Goal: Task Accomplishment & Management: Manage account settings

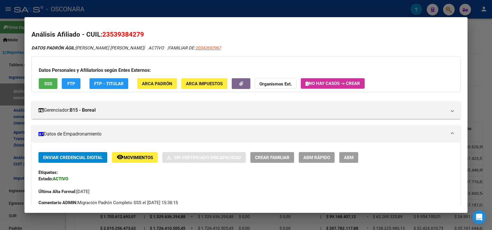
click at [98, 7] on div at bounding box center [246, 115] width 492 height 230
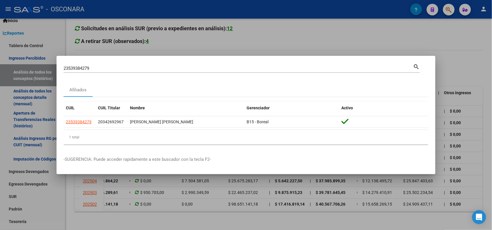
click at [79, 69] on input "23539384279" at bounding box center [239, 68] width 350 height 5
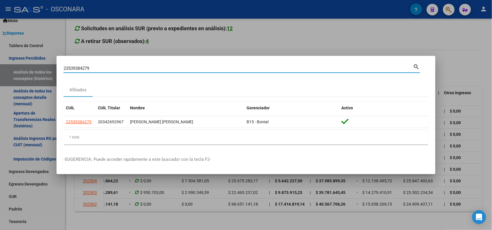
click at [79, 69] on input "23539384279" at bounding box center [239, 68] width 350 height 5
paste input "20568295294"
type input "20568295294"
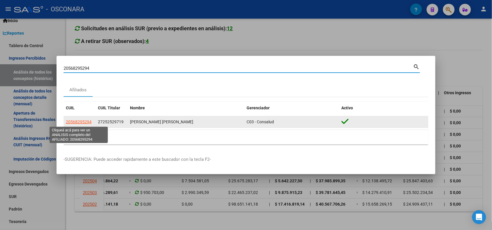
click at [76, 120] on span "20568295294" at bounding box center [79, 122] width 26 height 5
type textarea "20568295294"
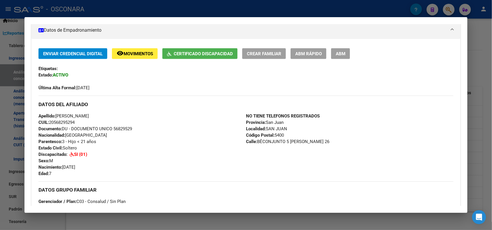
scroll to position [0, 0]
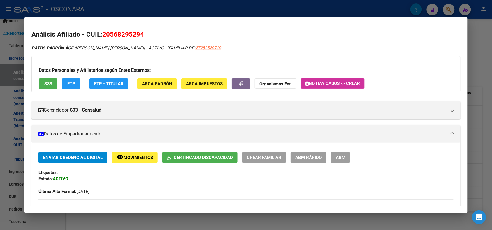
click at [70, 84] on span "FTP" at bounding box center [71, 83] width 8 height 5
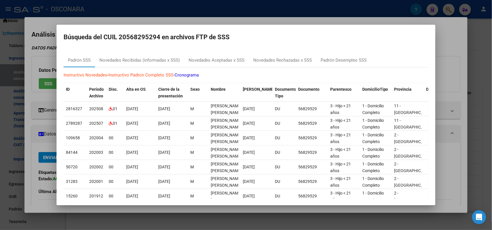
click at [104, 12] on div at bounding box center [246, 115] width 492 height 230
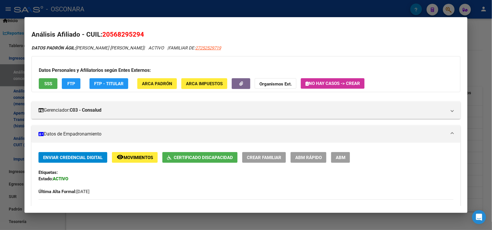
click at [87, 9] on div at bounding box center [246, 115] width 492 height 230
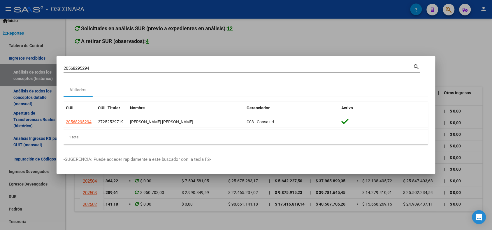
click at [79, 68] on input "20568295294" at bounding box center [239, 68] width 350 height 5
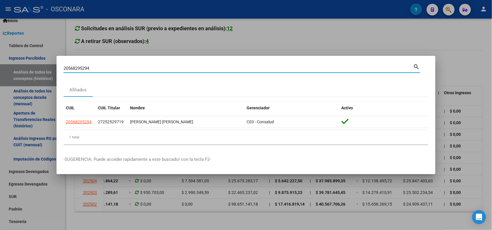
click at [79, 68] on input "20568295294" at bounding box center [239, 68] width 350 height 5
paste input "7591746117"
type input "27591746117"
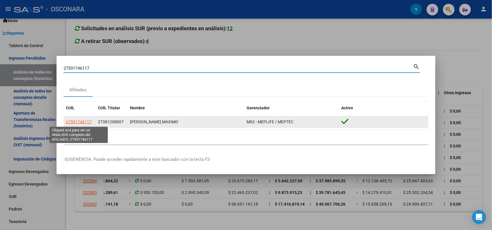
click at [75, 122] on span "27591746117" at bounding box center [79, 122] width 26 height 5
type textarea "27591746117"
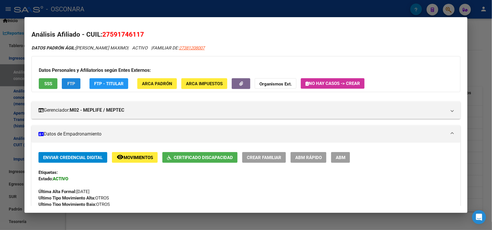
click at [64, 84] on button "FTP" at bounding box center [71, 83] width 19 height 11
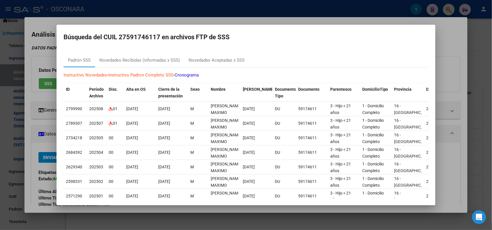
click at [116, 15] on div at bounding box center [246, 115] width 492 height 230
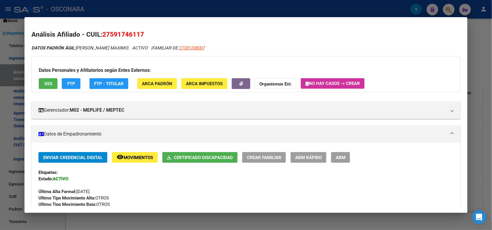
click at [48, 83] on span "SSS" at bounding box center [48, 83] width 8 height 5
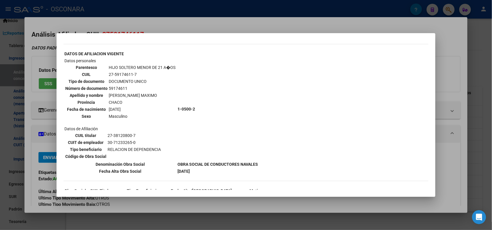
scroll to position [217, 0]
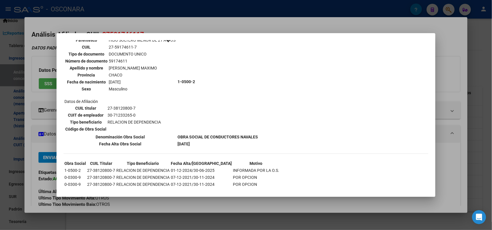
click at [147, 19] on div at bounding box center [246, 115] width 492 height 230
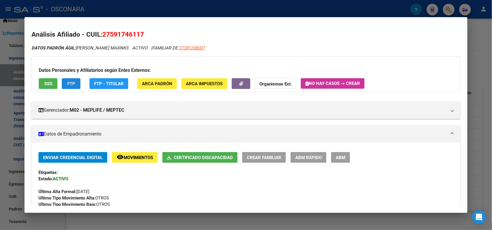
click at [69, 82] on span "FTP" at bounding box center [71, 83] width 8 height 5
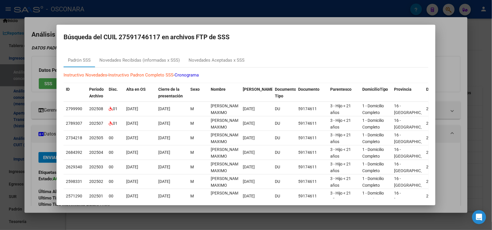
click at [88, 17] on div at bounding box center [246, 115] width 492 height 230
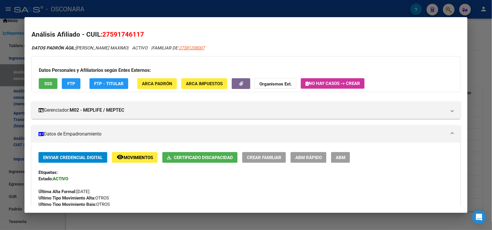
click at [76, 5] on div at bounding box center [246, 115] width 492 height 230
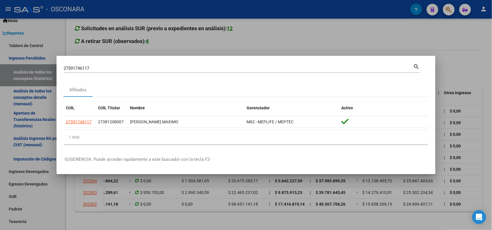
click at [70, 68] on input "27591746117" at bounding box center [239, 68] width 350 height 5
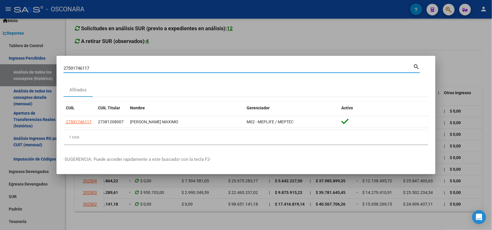
click at [70, 68] on input "27591746117" at bounding box center [239, 68] width 350 height 5
type input "45151966"
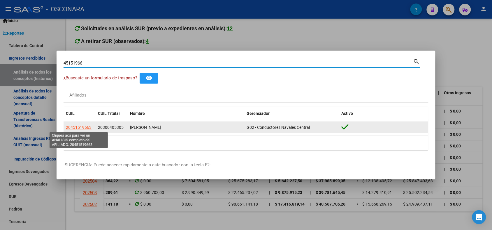
click at [78, 127] on span "20451519663" at bounding box center [79, 127] width 26 height 5
type textarea "20451519663"
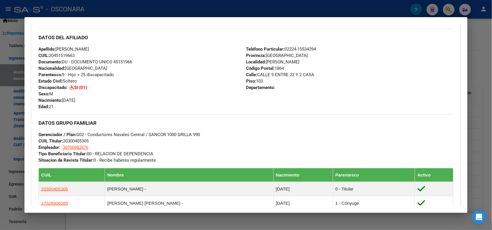
scroll to position [0, 0]
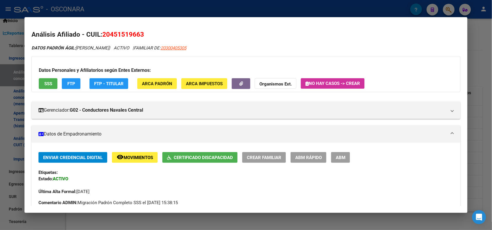
click at [67, 82] on span "FTP" at bounding box center [71, 83] width 8 height 5
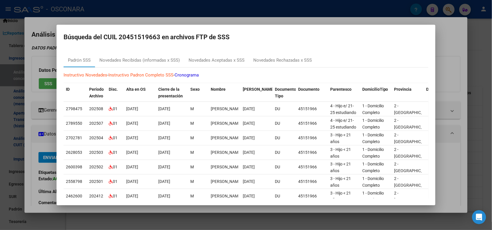
click at [112, 14] on div at bounding box center [246, 115] width 492 height 230
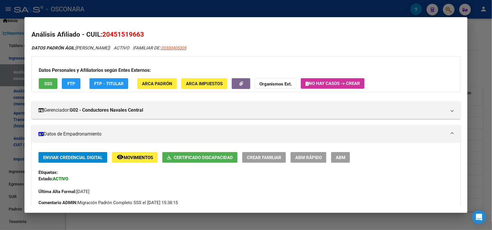
click at [79, 9] on div at bounding box center [246, 115] width 492 height 230
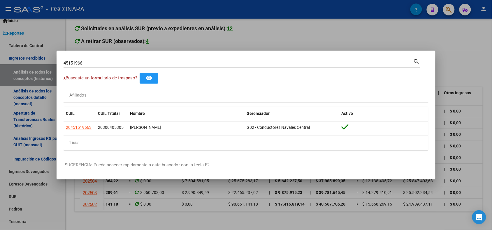
click at [70, 66] on div "45151966 Buscar (apellido, dni, [PERSON_NAME], nro traspaso, cuit, obra social)" at bounding box center [239, 63] width 350 height 9
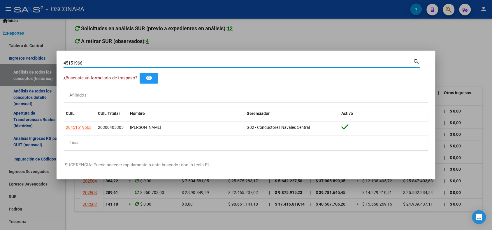
click at [72, 64] on input "45151966" at bounding box center [239, 63] width 350 height 5
type input "39558633"
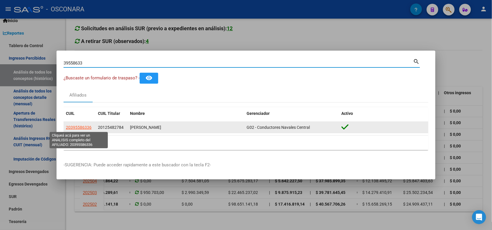
click at [81, 127] on span "20395586336" at bounding box center [79, 127] width 26 height 5
type textarea "20395586336"
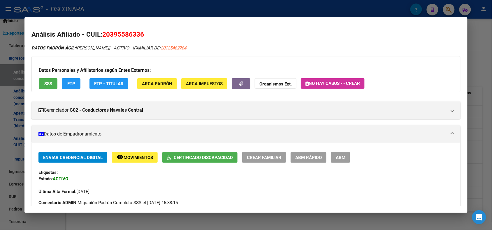
click at [67, 83] on span "FTP" at bounding box center [71, 83] width 8 height 5
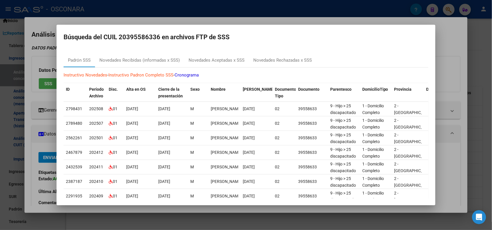
click at [105, 13] on div at bounding box center [246, 115] width 492 height 230
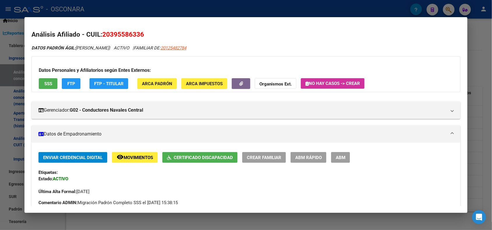
click at [98, 4] on div at bounding box center [246, 115] width 492 height 230
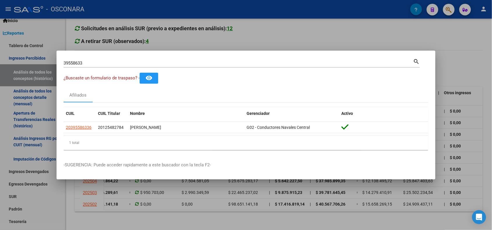
click at [75, 61] on input "39558633" at bounding box center [239, 63] width 350 height 5
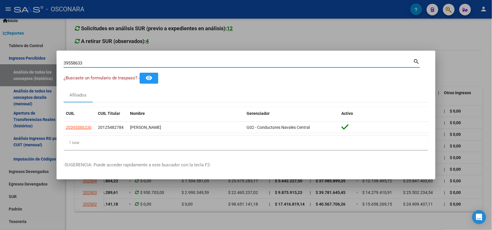
click at [75, 61] on input "39558633" at bounding box center [239, 63] width 350 height 5
paste input "20525218636"
type input "20525218636"
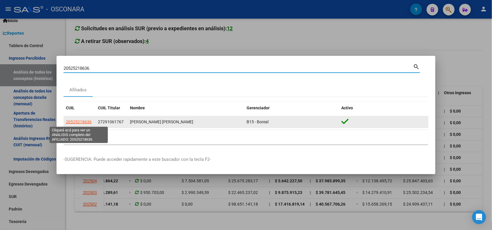
click at [76, 124] on span "20525218636" at bounding box center [79, 122] width 26 height 5
type textarea "20525218636"
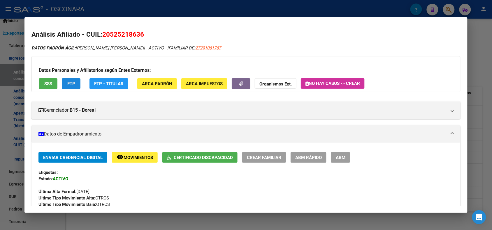
click at [75, 85] on button "FTP" at bounding box center [71, 83] width 19 height 11
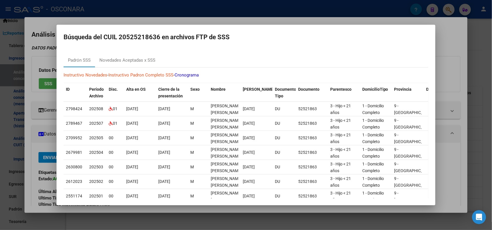
click at [114, 17] on div at bounding box center [246, 115] width 492 height 230
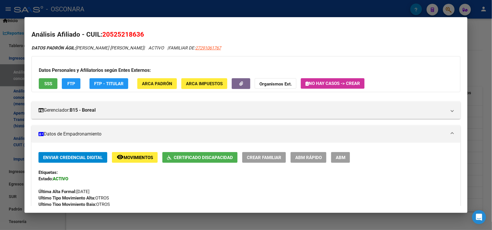
click at [46, 80] on button "SSS" at bounding box center [48, 83] width 19 height 11
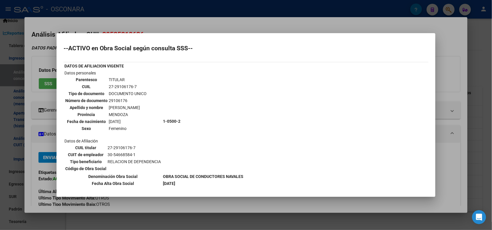
click at [98, 15] on div at bounding box center [246, 115] width 492 height 230
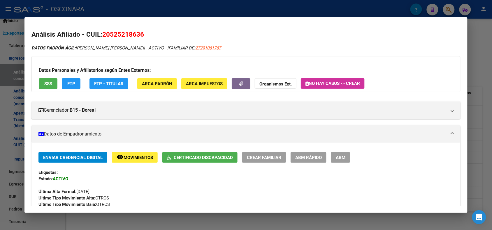
click at [86, 8] on div at bounding box center [246, 115] width 492 height 230
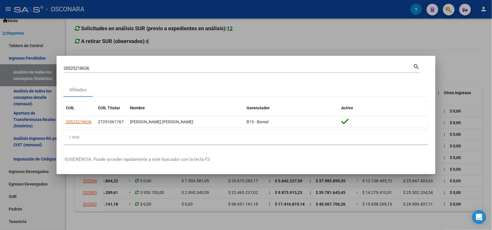
click at [72, 68] on input "20525218636" at bounding box center [239, 68] width 350 height 5
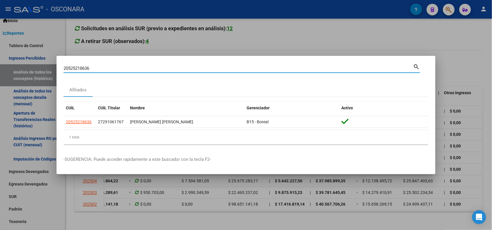
click at [72, 68] on input "20525218636" at bounding box center [239, 68] width 350 height 5
paste input "-29510276-5"
type input "20295102765"
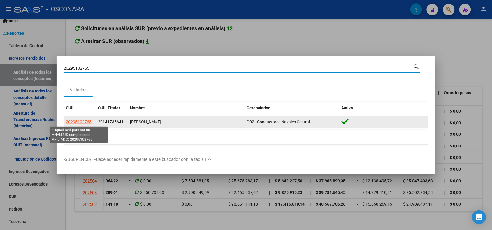
click at [74, 123] on span "20295102765" at bounding box center [79, 122] width 26 height 5
type textarea "20295102765"
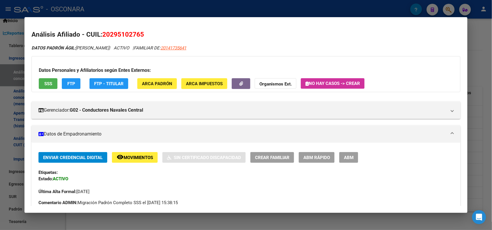
click at [43, 80] on button "SSS" at bounding box center [48, 83] width 19 height 11
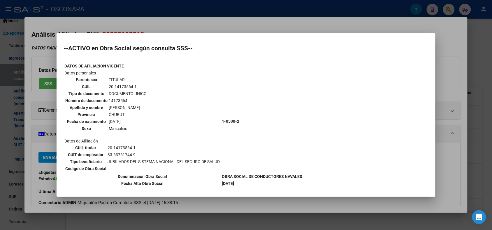
scroll to position [165, 0]
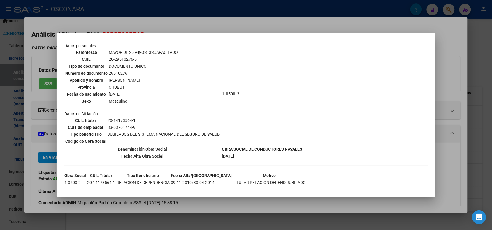
click at [194, 25] on div at bounding box center [246, 115] width 492 height 230
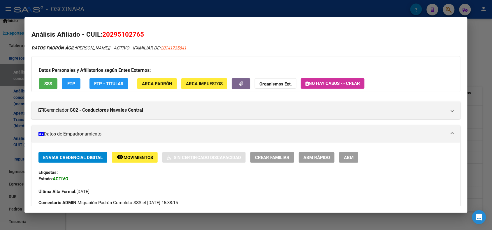
click at [68, 86] on button "FTP" at bounding box center [71, 83] width 19 height 11
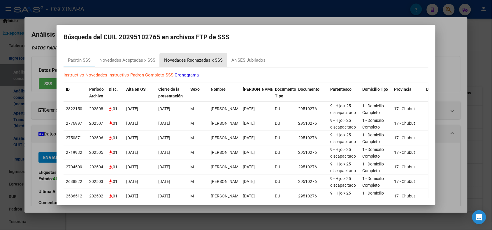
click at [198, 63] on div "Novedades Rechazadas x SSS" at bounding box center [193, 60] width 59 height 7
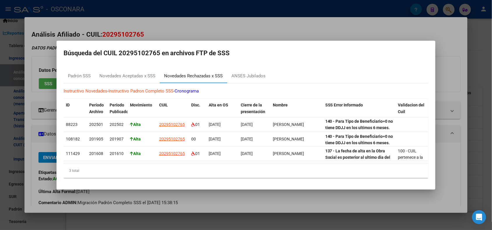
scroll to position [0, 0]
click at [260, 21] on div at bounding box center [246, 115] width 492 height 230
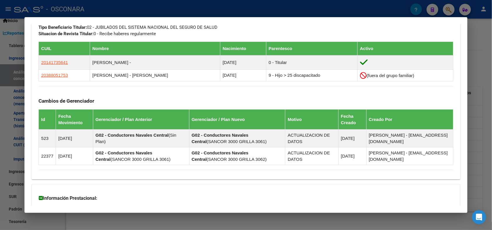
scroll to position [374, 0]
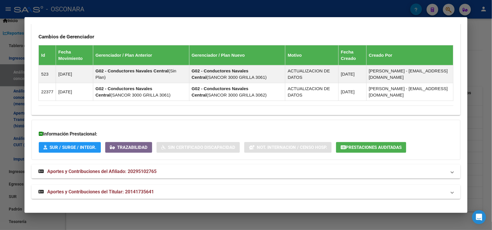
click at [176, 194] on mat-panel-title "Aportes y Contribuciones del Titular: 20141735641" at bounding box center [242, 192] width 408 height 7
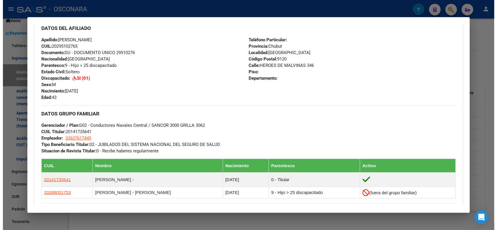
scroll to position [9, 0]
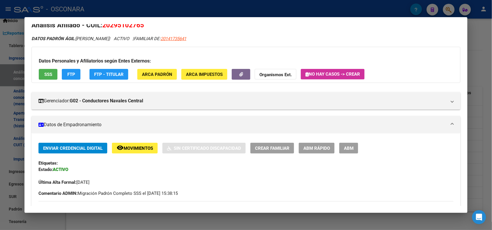
click at [347, 149] on span "ABM" at bounding box center [349, 148] width 10 height 5
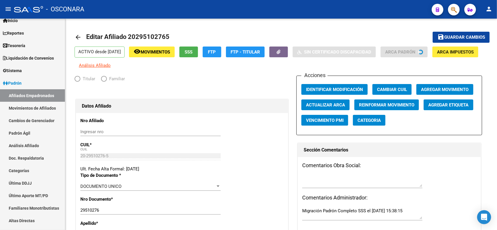
radio input "true"
type input "33-63761744-9"
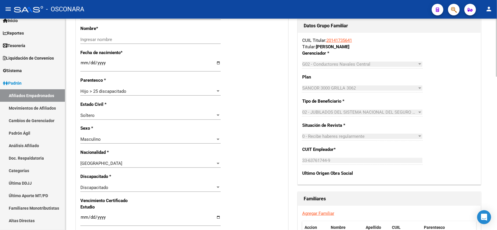
scroll to position [364, 0]
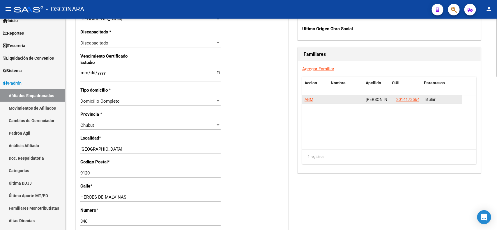
click at [309, 99] on span "ABM" at bounding box center [309, 99] width 9 height 5
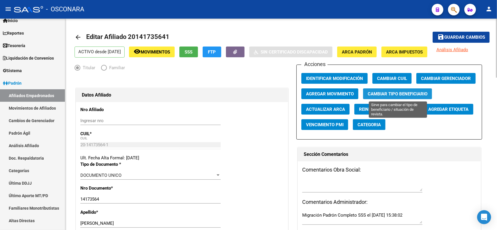
click at [418, 98] on button "Cambiar Tipo Beneficiario" at bounding box center [397, 94] width 69 height 11
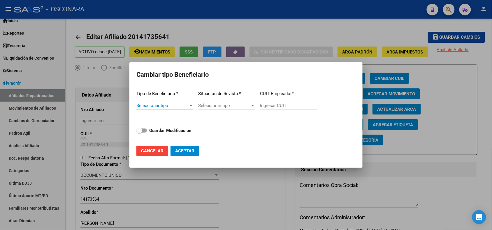
click at [175, 107] on span "Seleccionar tipo" at bounding box center [162, 105] width 52 height 5
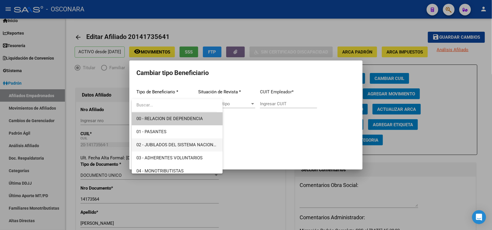
click at [212, 142] on span "02 - JUBILADOS DEL SISTEMA NACIONAL DEL SEGURO DE SALUD" at bounding box center [177, 145] width 82 height 13
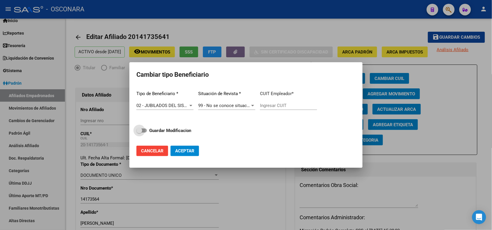
click at [174, 133] on span "Guardar Modificacion" at bounding box center [170, 130] width 42 height 7
click at [139, 133] on input "Guardar Modificacion" at bounding box center [139, 133] width 0 height 0
checkbox input "true"
click at [250, 103] on div "99 - No se conoce situación de revista" at bounding box center [226, 105] width 57 height 5
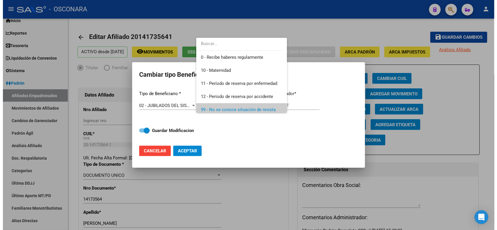
scroll to position [4, 0]
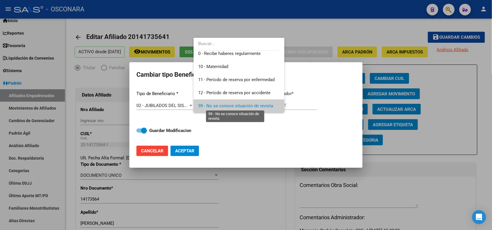
click at [239, 103] on span "99 - No se conoce situación de revista" at bounding box center [235, 105] width 75 height 5
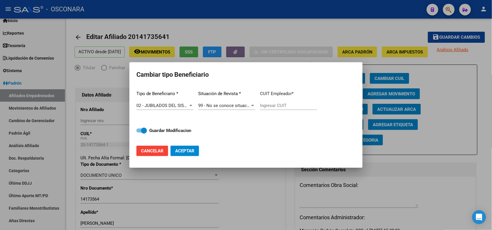
click at [314, 24] on div at bounding box center [246, 115] width 492 height 230
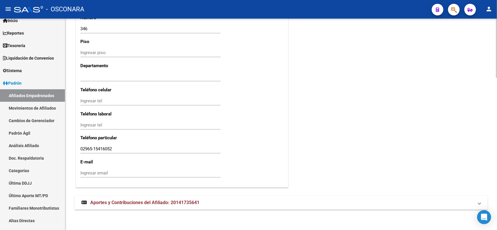
scroll to position [182, 0]
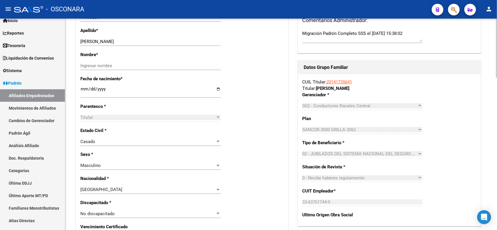
click at [290, 198] on div "Titular Familiar Datos Afiliado Nro Afiliado Ingresar nro CUIL * 20-14173564-1 …" at bounding box center [281, 215] width 413 height 678
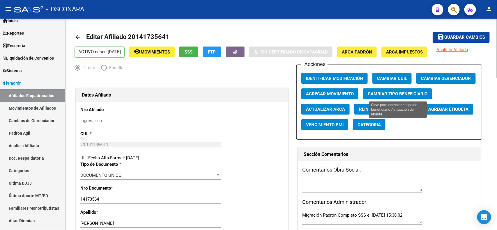
click at [408, 91] on span "Cambiar Tipo Beneficiario" at bounding box center [398, 93] width 60 height 5
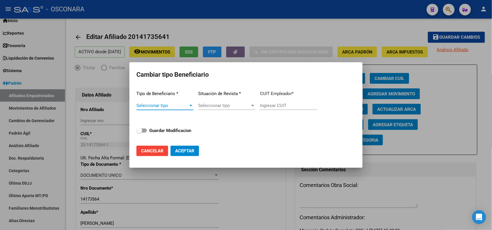
click at [157, 104] on span "Seleccionar tipo" at bounding box center [162, 105] width 52 height 5
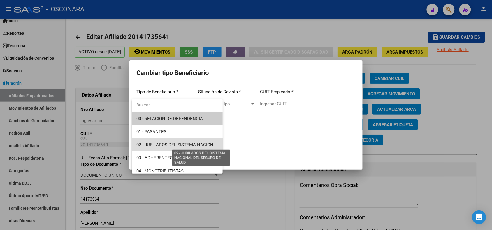
click at [186, 144] on span "02 - JUBILADOS DEL SISTEMA NACIONAL DEL SEGURO DE SALUD" at bounding box center [201, 144] width 131 height 5
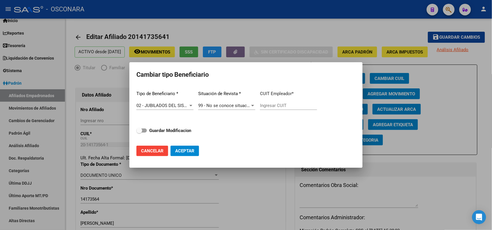
click at [265, 110] on div "Ingresar CUIT" at bounding box center [288, 105] width 57 height 9
click at [266, 107] on input "Ingresar CUIT" at bounding box center [288, 105] width 57 height 5
paste input "33-63761744-9"
type input "33-63761744-9"
click at [143, 130] on span at bounding box center [141, 131] width 10 height 4
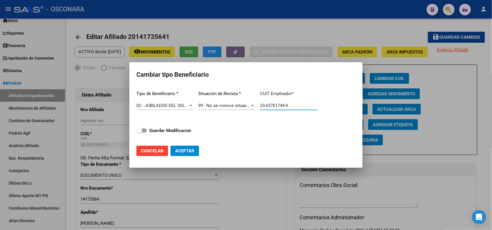
click at [139, 133] on input "Guardar Modificacion" at bounding box center [139, 133] width 0 height 0
click at [188, 153] on span "Aceptar" at bounding box center [184, 151] width 19 height 5
checkbox input "false"
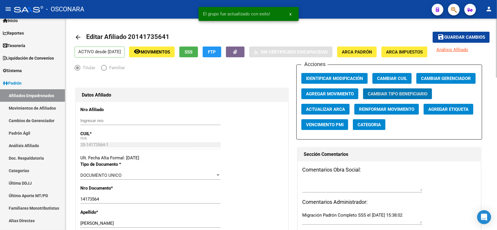
click at [197, 56] on button "SSS" at bounding box center [188, 52] width 19 height 11
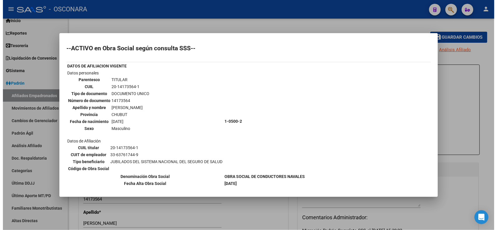
scroll to position [178, 0]
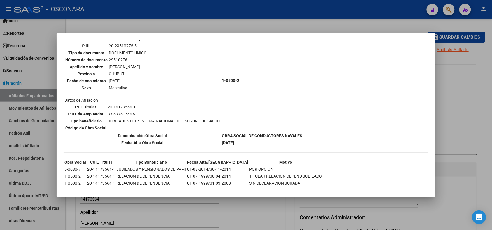
click at [214, 27] on div at bounding box center [246, 115] width 492 height 230
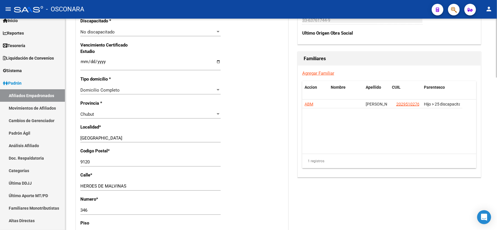
scroll to position [546, 0]
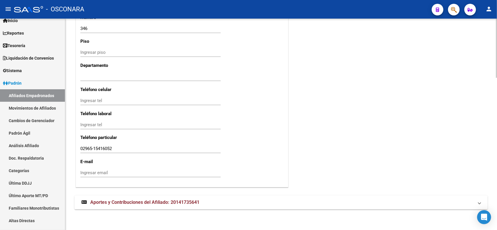
click at [223, 206] on mat-expansion-panel-header "Aportes y Contribuciones del Afiliado: 20141735641" at bounding box center [281, 203] width 413 height 14
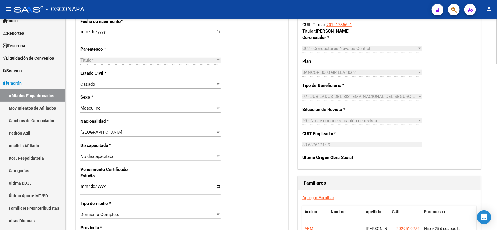
scroll to position [0, 0]
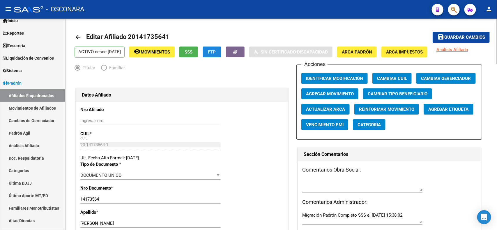
click at [216, 52] on span "FTP" at bounding box center [212, 52] width 8 height 5
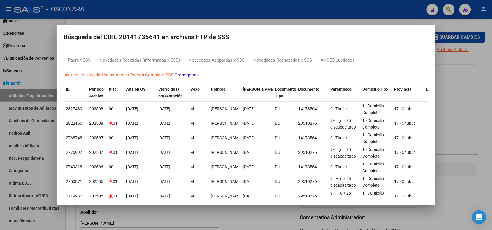
click at [230, 1] on div at bounding box center [246, 115] width 492 height 230
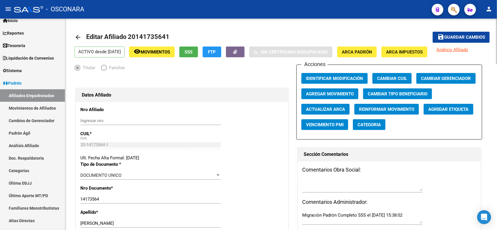
click at [216, 53] on span "FTP" at bounding box center [212, 52] width 8 height 5
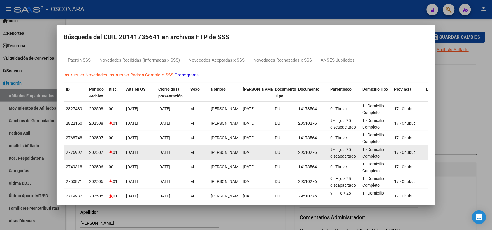
scroll to position [76, 0]
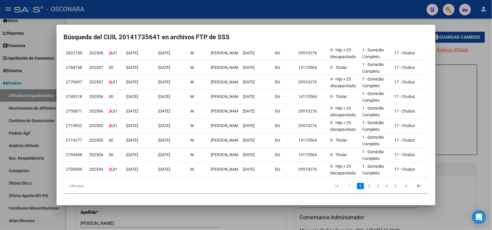
click at [394, 184] on li "5" at bounding box center [395, 186] width 9 height 10
click at [383, 185] on link "4" at bounding box center [386, 186] width 7 height 6
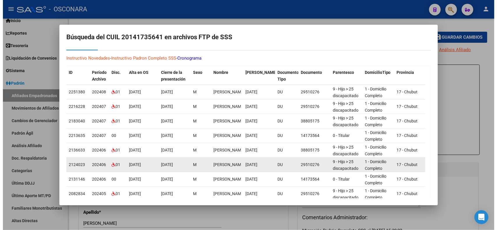
scroll to position [0, 0]
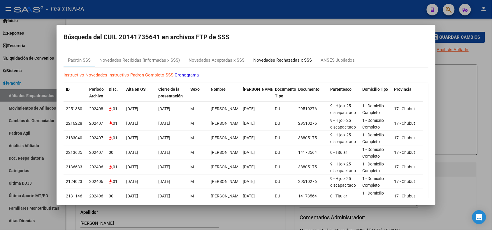
click at [301, 59] on div "Novedades Rechazadas x SSS" at bounding box center [282, 60] width 59 height 7
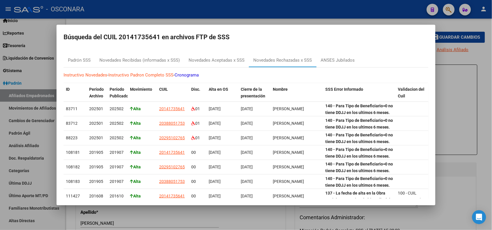
click at [205, 12] on div at bounding box center [246, 115] width 492 height 230
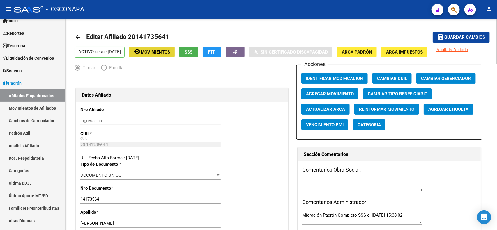
click at [169, 50] on span "Movimientos" at bounding box center [155, 52] width 29 height 5
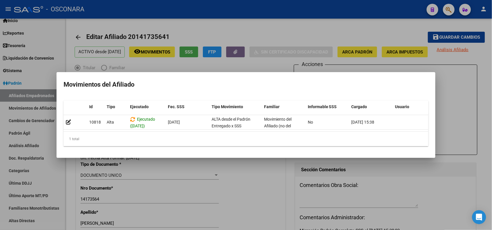
click at [296, 34] on div at bounding box center [246, 115] width 492 height 230
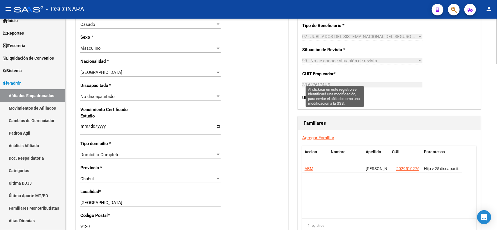
scroll to position [364, 0]
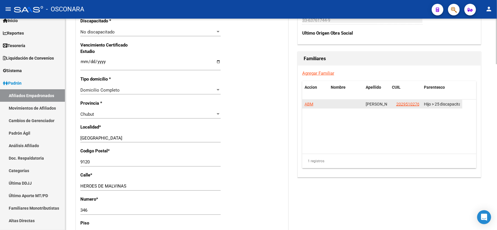
click at [307, 104] on span "ABM" at bounding box center [309, 104] width 9 height 5
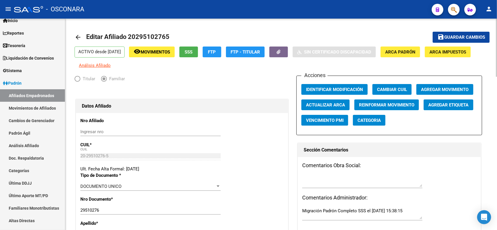
click at [170, 52] on span "Movimientos" at bounding box center [155, 52] width 29 height 5
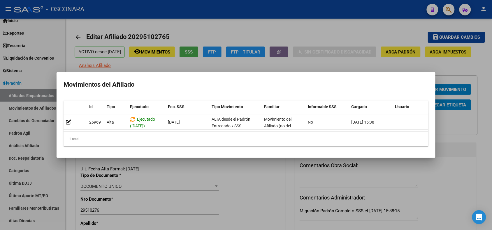
click at [320, 26] on div at bounding box center [246, 115] width 492 height 230
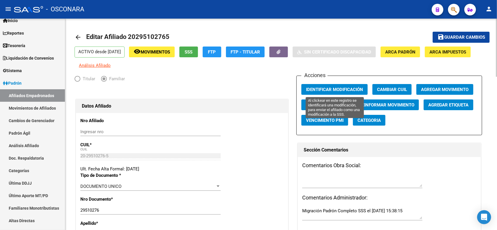
click at [341, 91] on span "Identificar Modificación" at bounding box center [334, 89] width 57 height 5
drag, startPoint x: 129, startPoint y: 35, endPoint x: 173, endPoint y: 35, distance: 44.3
click at [173, 35] on mat-toolbar-row "arrow_back Editar Afiliado 20295102765" at bounding box center [236, 37] width 322 height 19
copy h1 "20295102765"
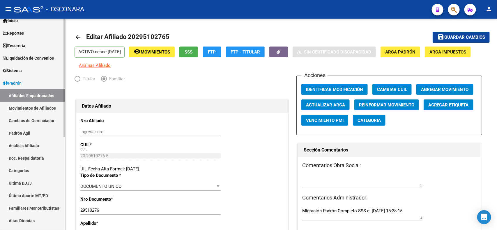
click at [50, 108] on link "Movimientos de Afiliados" at bounding box center [32, 108] width 65 height 13
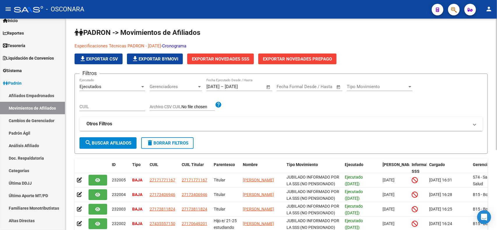
click at [200, 127] on mat-expansion-panel-header "Otros Filtros" at bounding box center [281, 124] width 403 height 14
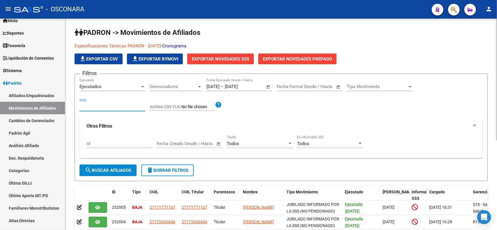
paste input "20295102765"
type input "20295102765"
click at [117, 168] on span "search Buscar Afiliados" at bounding box center [108, 170] width 47 height 5
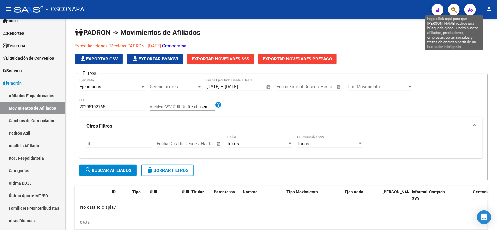
click at [457, 8] on button "button" at bounding box center [454, 10] width 12 height 12
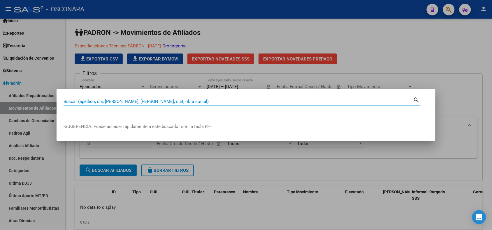
paste input "20-29510276-5"
type input "20295102765"
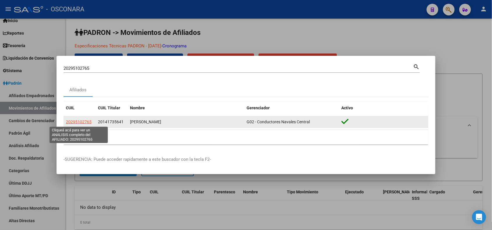
click at [80, 121] on span "20295102765" at bounding box center [79, 122] width 26 height 5
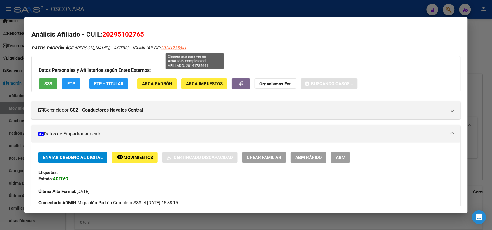
click at [186, 46] on span "20141735641" at bounding box center [174, 47] width 26 height 5
type textarea "20141735641"
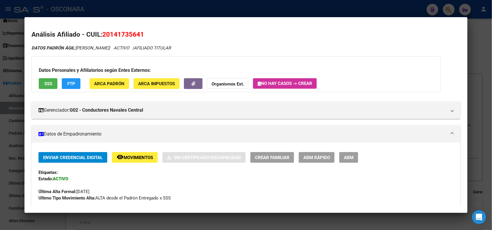
drag, startPoint x: 101, startPoint y: 34, endPoint x: 154, endPoint y: 34, distance: 53.3
click at [154, 34] on h2 "Análisis Afiliado - CUIL: 20141735641" at bounding box center [245, 35] width 429 height 10
copy span "20141735641"
click at [124, 6] on div at bounding box center [246, 115] width 492 height 230
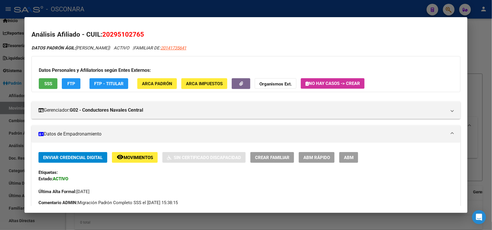
click at [133, 5] on div at bounding box center [246, 115] width 492 height 230
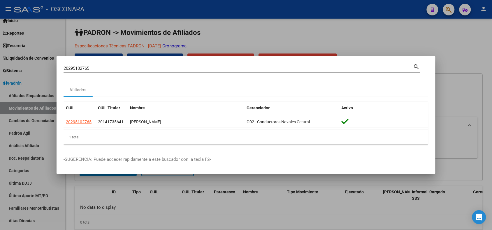
click at [156, 25] on div at bounding box center [246, 115] width 492 height 230
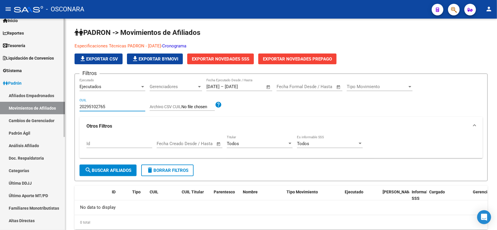
drag, startPoint x: 112, startPoint y: 106, endPoint x: 0, endPoint y: 90, distance: 113.4
click at [0, 90] on mat-sidenav-container "Firma Express Inicio Calendario SSS Instructivos Contacto OS Reportes Tablero d…" at bounding box center [248, 125] width 497 height 212
paste input "141735641"
type input "20141735641"
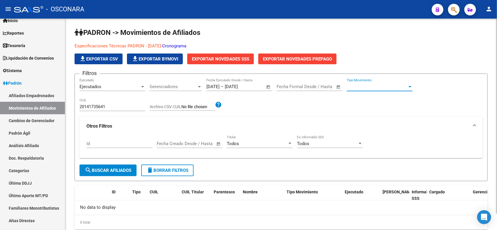
click at [385, 86] on span "Tipo Movimiento" at bounding box center [377, 86] width 61 height 5
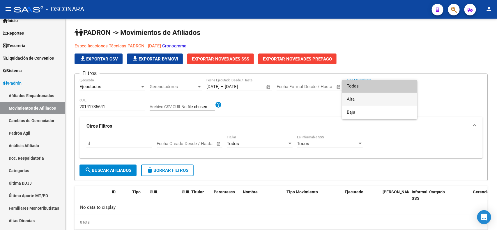
click at [383, 101] on span "Alta" at bounding box center [380, 99] width 66 height 13
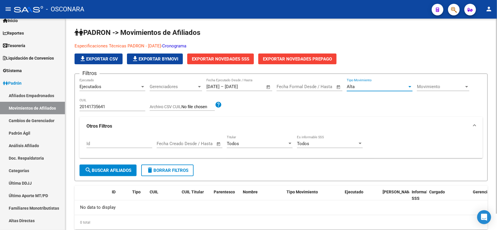
click at [110, 170] on span "search Buscar Afiliados" at bounding box center [108, 170] width 47 height 5
click at [246, 57] on span "Exportar Novedades SSS" at bounding box center [220, 59] width 57 height 5
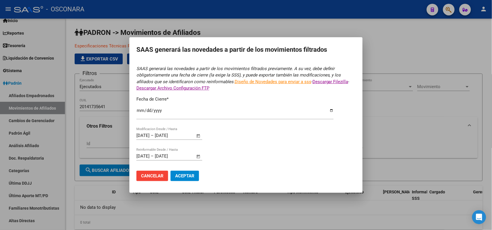
type input "[DATE]"
click at [186, 178] on span "Aceptar" at bounding box center [184, 176] width 19 height 5
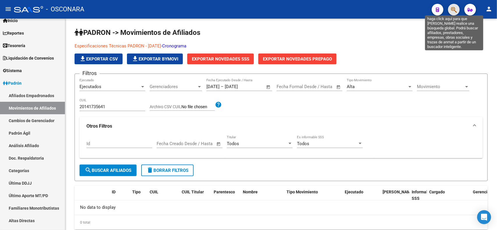
click at [456, 12] on icon "button" at bounding box center [454, 9] width 6 height 7
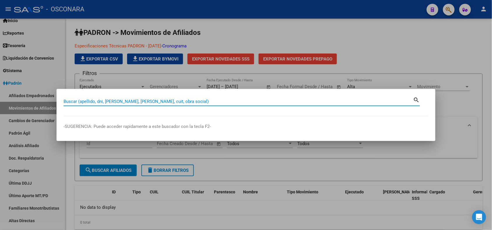
paste input "57570092"
type input "57570092"
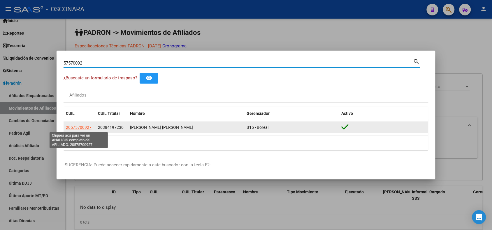
click at [79, 127] on span "20575700927" at bounding box center [79, 127] width 26 height 5
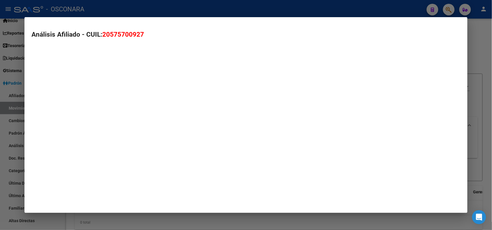
type textarea "20575700927"
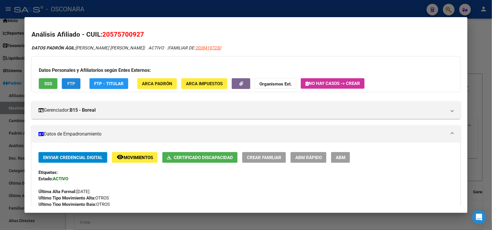
click at [67, 84] on span "FTP" at bounding box center [71, 83] width 8 height 5
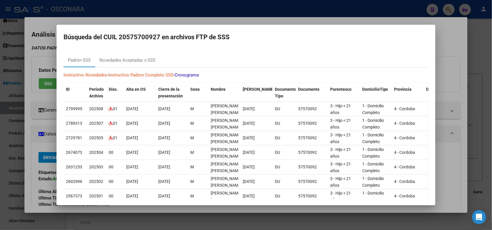
click at [191, 11] on div at bounding box center [246, 115] width 492 height 230
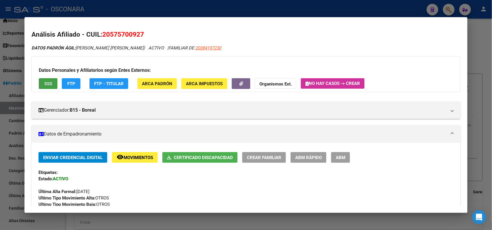
click at [47, 85] on span "SSS" at bounding box center [48, 83] width 8 height 5
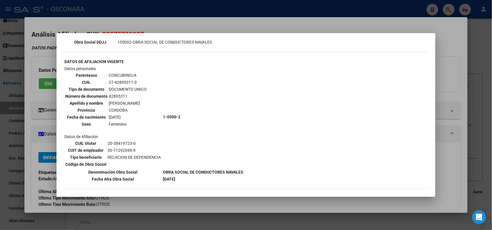
scroll to position [337, 0]
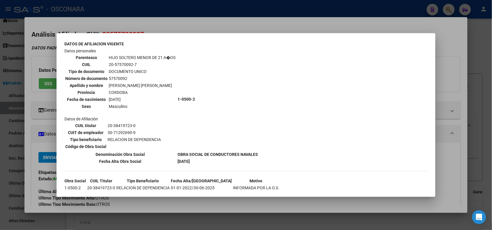
click at [197, 22] on div at bounding box center [246, 115] width 492 height 230
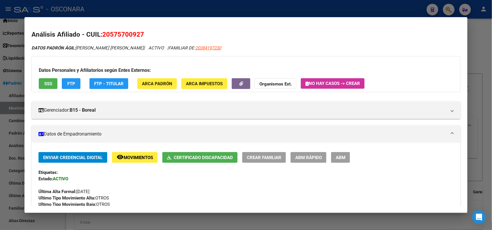
click at [161, 0] on div at bounding box center [246, 115] width 492 height 230
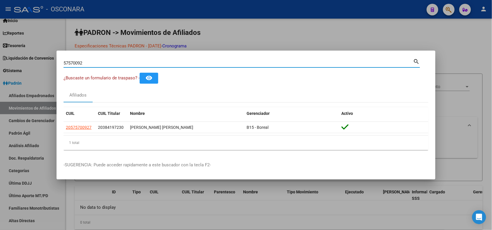
click at [74, 61] on input "57570092" at bounding box center [239, 63] width 350 height 5
paste input "49799228"
type input "49799228"
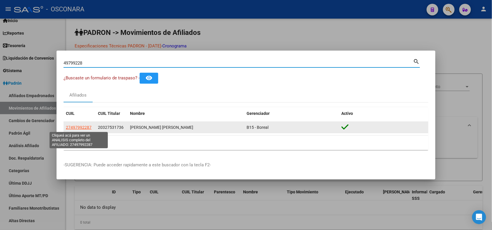
click at [79, 127] on span "27497992287" at bounding box center [79, 127] width 26 height 5
type textarea "27497992287"
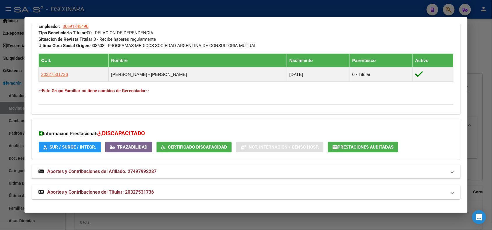
scroll to position [0, 0]
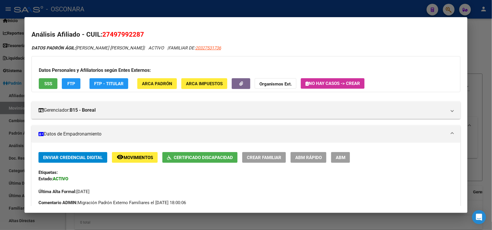
click at [64, 87] on button "FTP" at bounding box center [71, 83] width 19 height 11
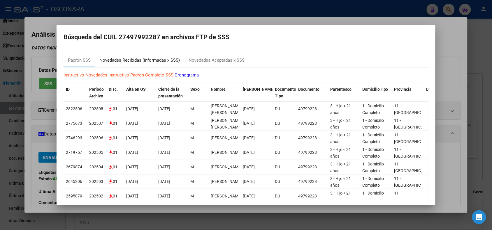
click at [135, 58] on div "Novedades Recibidas (informadas x SSS)" at bounding box center [139, 60] width 80 height 7
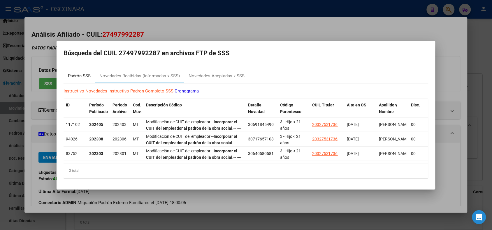
click at [83, 73] on div "Padrón SSS" at bounding box center [79, 76] width 23 height 7
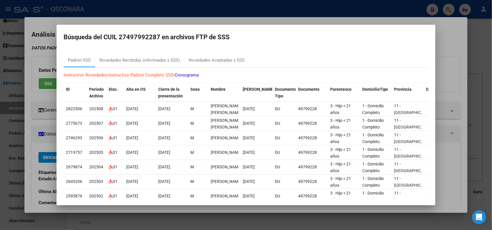
click at [125, 16] on div at bounding box center [246, 115] width 492 height 230
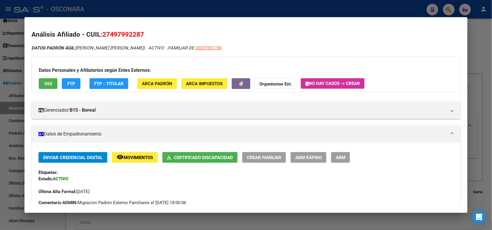
click at [112, 5] on div at bounding box center [246, 115] width 492 height 230
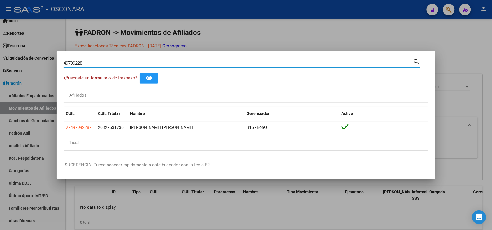
click at [76, 65] on input "49799228" at bounding box center [239, 63] width 350 height 5
paste input "53846642"
type input "53846642"
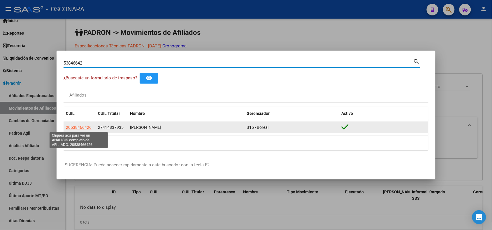
click at [75, 128] on span "20538466426" at bounding box center [79, 127] width 26 height 5
type textarea "20538466426"
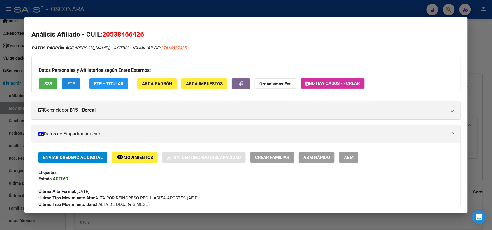
click at [67, 84] on span "FTP" at bounding box center [71, 83] width 8 height 5
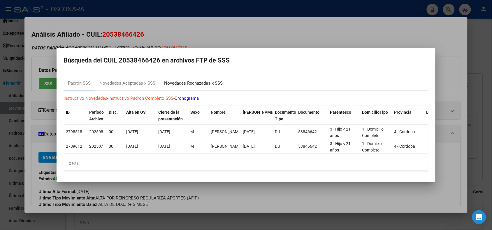
click at [190, 81] on div "Novedades Rechazadas x SSS" at bounding box center [193, 83] width 59 height 7
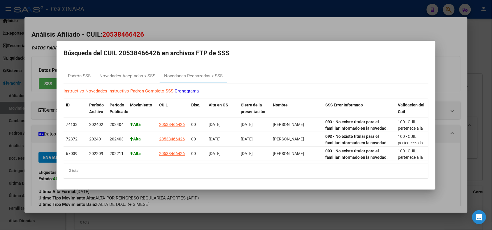
click at [244, 26] on div at bounding box center [246, 115] width 492 height 230
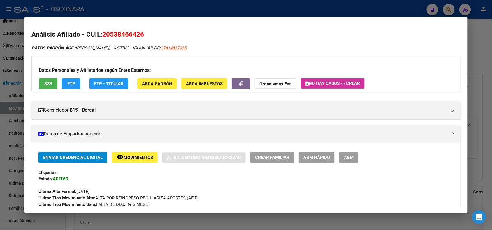
click at [73, 83] on button "FTP" at bounding box center [71, 83] width 19 height 11
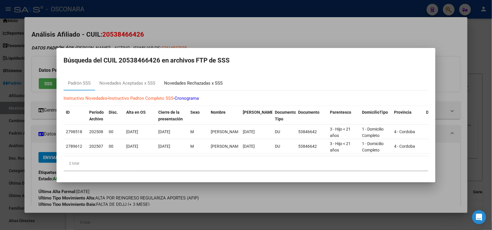
click at [198, 84] on div "Novedades Rechazadas x SSS" at bounding box center [193, 83] width 59 height 7
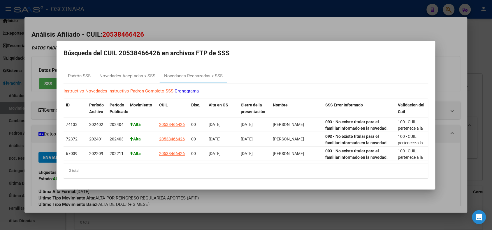
click at [216, 29] on div at bounding box center [246, 115] width 492 height 230
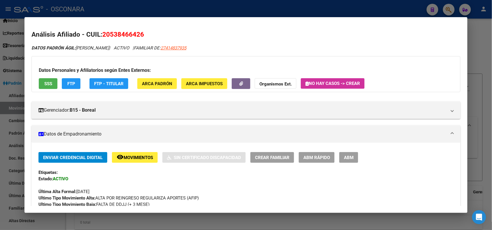
click at [319, 158] on span "ABM Rápido" at bounding box center [316, 157] width 27 height 5
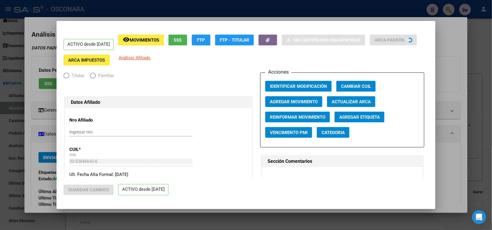
radio input "true"
type input "30-71672837-0"
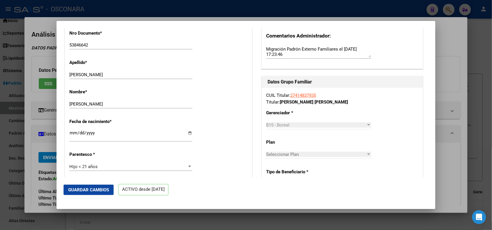
scroll to position [364, 0]
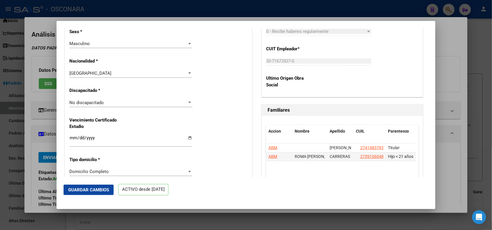
click at [152, 105] on div "No discapacitado Seleccionar tipo" at bounding box center [130, 102] width 123 height 9
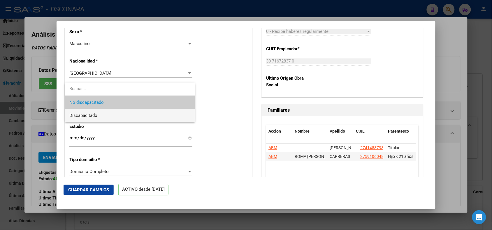
click at [150, 112] on span "Discapacitado" at bounding box center [130, 115] width 121 height 13
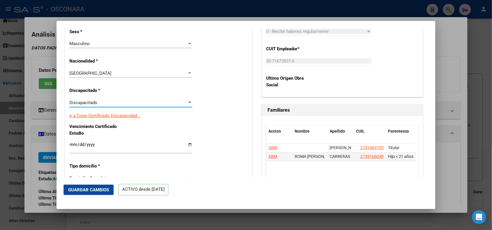
scroll to position [546, 0]
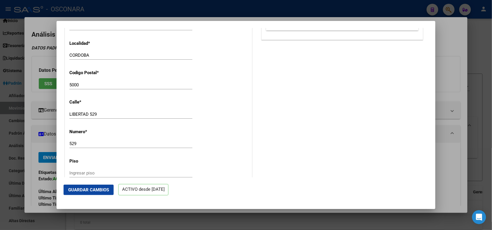
click at [86, 190] on span "Guardar Cambios" at bounding box center [88, 190] width 41 height 5
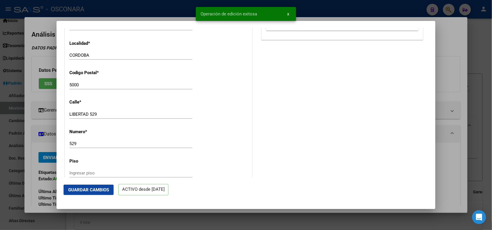
scroll to position [0, 0]
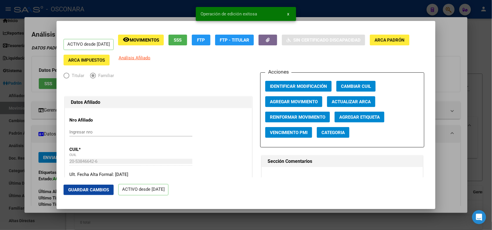
click at [180, 10] on div at bounding box center [246, 115] width 492 height 230
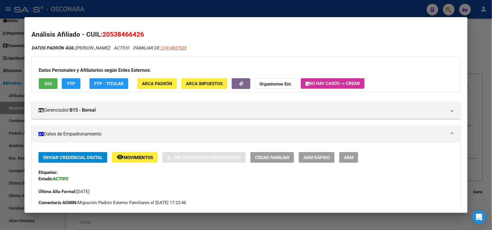
click at [318, 158] on span "ABM Rápido" at bounding box center [316, 157] width 27 height 5
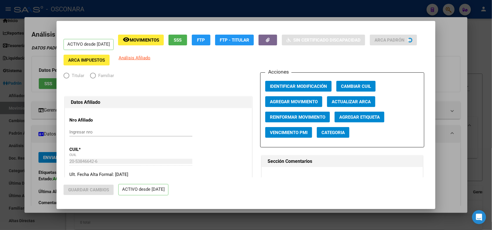
radio input "true"
type input "30-71672837-0"
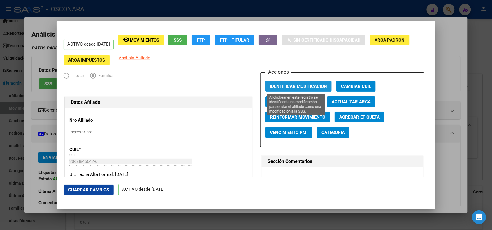
click at [314, 87] on span "Identificar Modificación" at bounding box center [298, 86] width 57 height 5
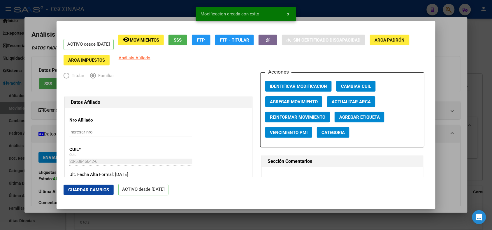
click at [161, 12] on div at bounding box center [246, 115] width 492 height 230
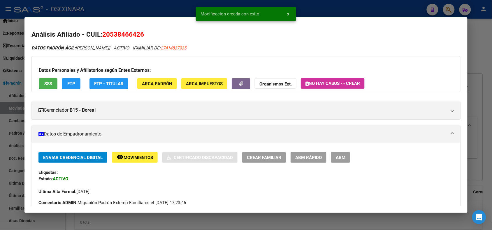
click at [45, 83] on span "SSS" at bounding box center [48, 83] width 8 height 5
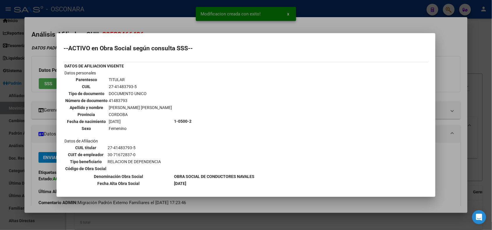
click at [86, 8] on div at bounding box center [246, 115] width 492 height 230
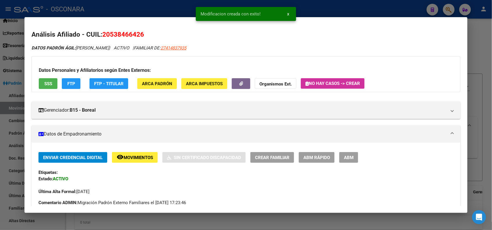
click at [107, 9] on div at bounding box center [246, 115] width 492 height 230
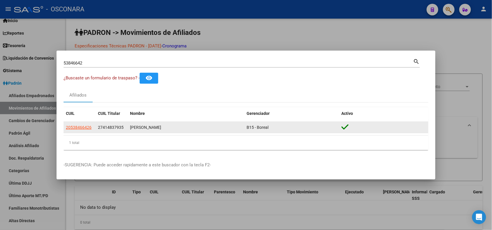
drag, startPoint x: 64, startPoint y: 128, endPoint x: 91, endPoint y: 127, distance: 27.1
click at [91, 127] on datatable-body-cell "20538466426" at bounding box center [80, 127] width 32 height 11
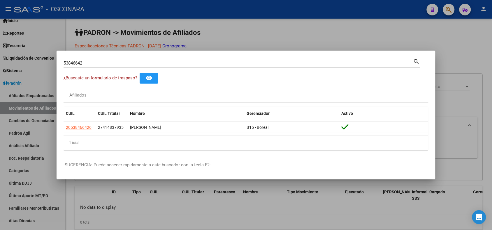
click at [41, 132] on div at bounding box center [246, 115] width 492 height 230
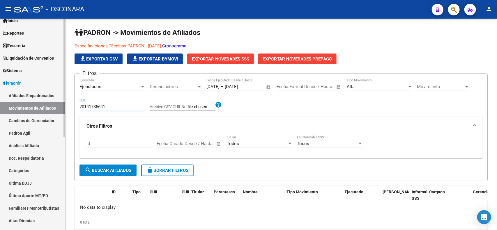
drag, startPoint x: 115, startPoint y: 106, endPoint x: 47, endPoint y: 95, distance: 69.6
click at [47, 95] on mat-sidenav-container "Firma Express Inicio Calendario SSS Instructivos Contacto OS Reportes Tablero d…" at bounding box center [248, 125] width 497 height 212
paste input "20538466426"
type input "20538466426"
click at [107, 171] on span "search Buscar Afiliados" at bounding box center [108, 170] width 47 height 5
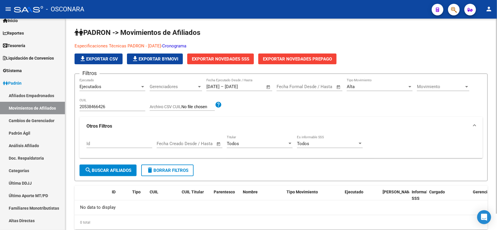
click at [240, 60] on span "Exportar Novedades SSS" at bounding box center [220, 59] width 57 height 5
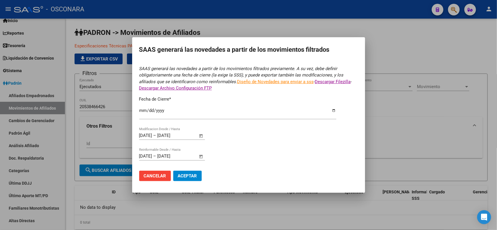
type input "[DATE]"
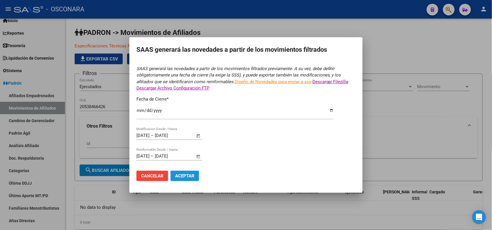
click at [181, 177] on span "Aceptar" at bounding box center [184, 176] width 19 height 5
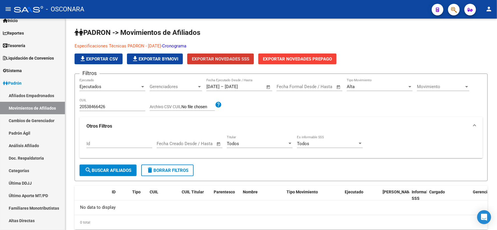
click at [458, 10] on button "button" at bounding box center [454, 10] width 12 height 12
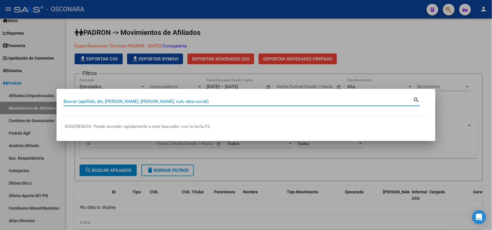
paste input "20582939447"
type input "20582939447"
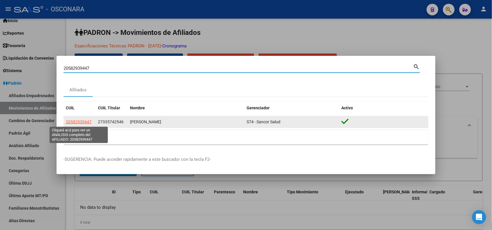
click at [82, 122] on span "20582939447" at bounding box center [79, 122] width 26 height 5
type textarea "20582939447"
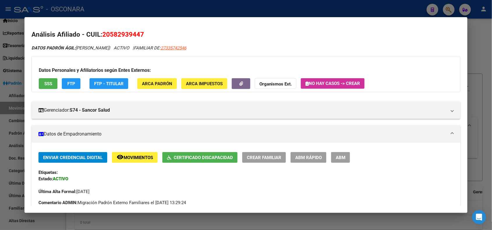
click at [70, 84] on span "FTP" at bounding box center [71, 83] width 8 height 5
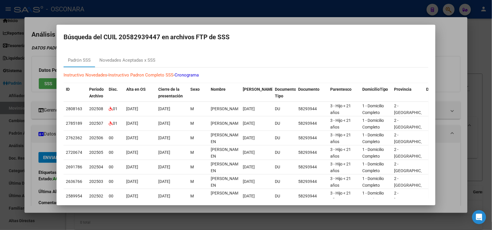
click at [123, 8] on div at bounding box center [246, 115] width 492 height 230
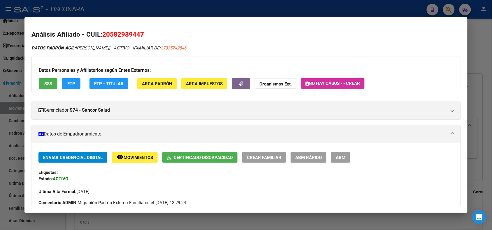
click at [85, 3] on div at bounding box center [246, 115] width 492 height 230
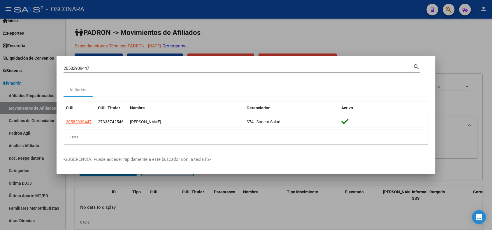
click at [74, 67] on input "20582939447" at bounding box center [239, 68] width 350 height 5
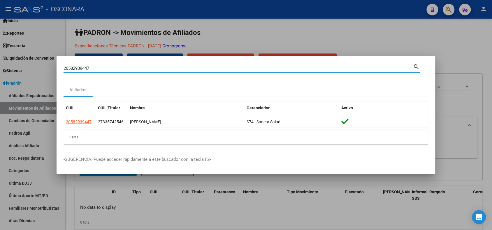
click at [74, 67] on input "20582939447" at bounding box center [239, 68] width 350 height 5
paste input "49753380"
type input "49753380"
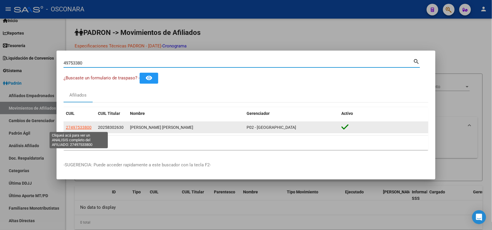
click at [77, 128] on span "27497533800" at bounding box center [79, 127] width 26 height 5
type textarea "27497533800"
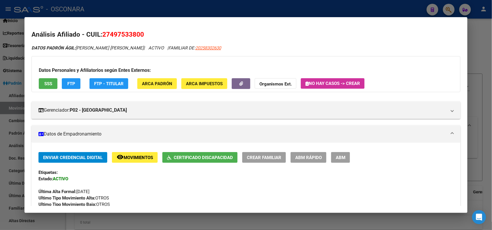
click at [64, 79] on button "FTP" at bounding box center [71, 83] width 19 height 11
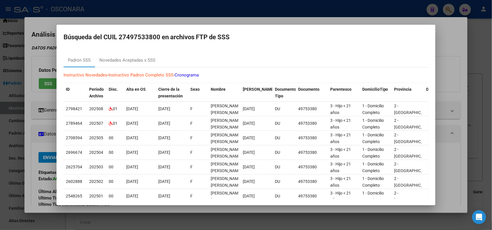
click at [166, 16] on div at bounding box center [246, 115] width 492 height 230
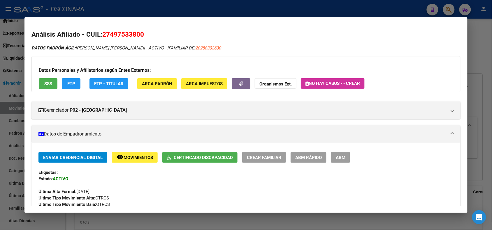
click at [146, 8] on div at bounding box center [246, 115] width 492 height 230
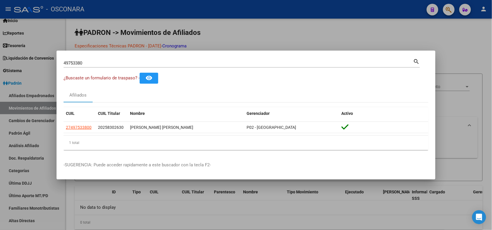
click at [77, 65] on input "49753380" at bounding box center [239, 63] width 350 height 5
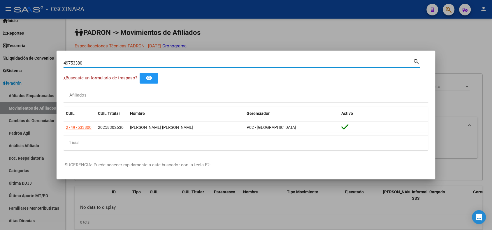
click at [77, 65] on input "49753380" at bounding box center [239, 63] width 350 height 5
paste input "53846642"
type input "53846642"
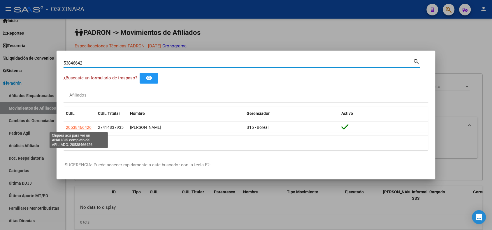
click at [73, 126] on span "20538466426" at bounding box center [79, 127] width 26 height 5
type textarea "20538466426"
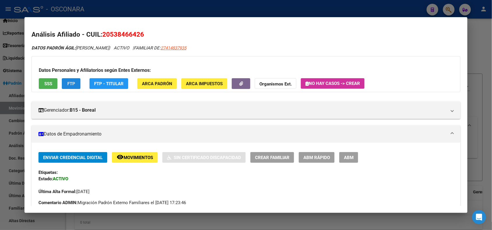
click at [74, 82] on button "FTP" at bounding box center [71, 83] width 19 height 11
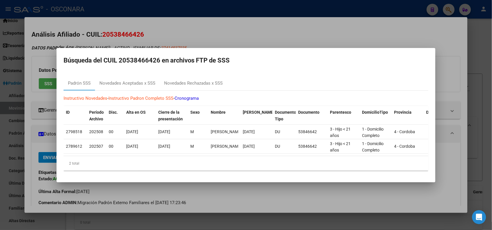
click at [168, 31] on div at bounding box center [246, 115] width 492 height 230
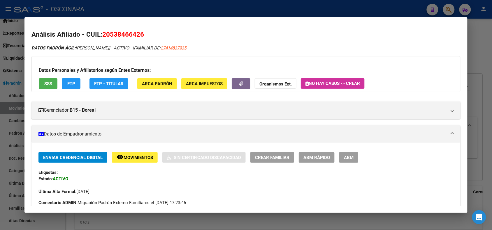
click at [45, 83] on span "SSS" at bounding box center [48, 83] width 8 height 5
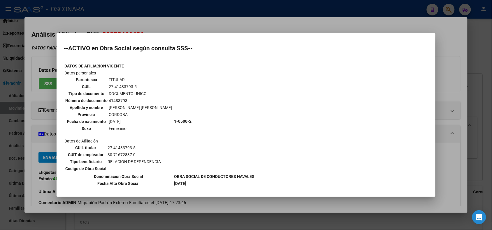
click at [187, 15] on div at bounding box center [246, 115] width 492 height 230
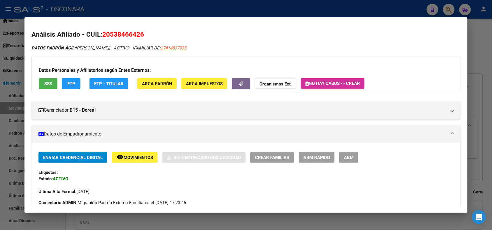
click at [344, 161] on button "ABM" at bounding box center [348, 157] width 19 height 11
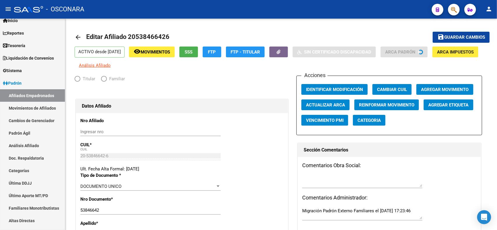
radio input "true"
type input "30-71672837-0"
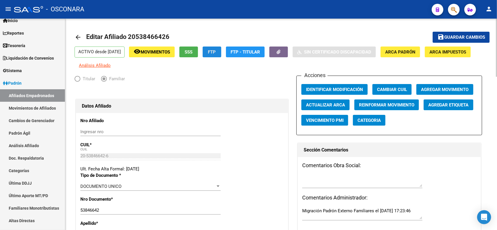
click at [216, 50] on span "FTP" at bounding box center [212, 52] width 8 height 5
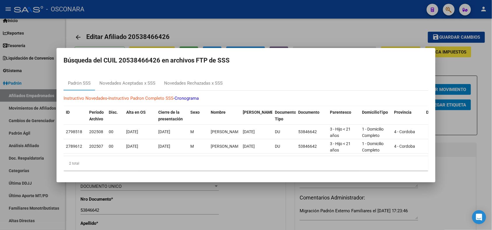
click at [208, 15] on div at bounding box center [246, 115] width 492 height 230
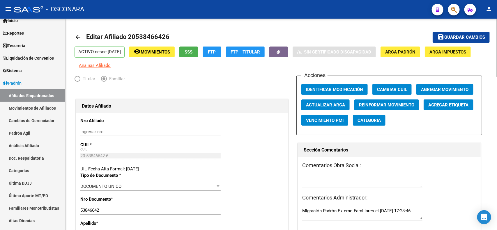
click at [221, 55] on button "FTP" at bounding box center [212, 52] width 19 height 11
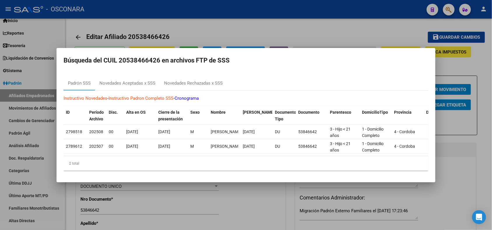
click at [271, 32] on div at bounding box center [246, 115] width 492 height 230
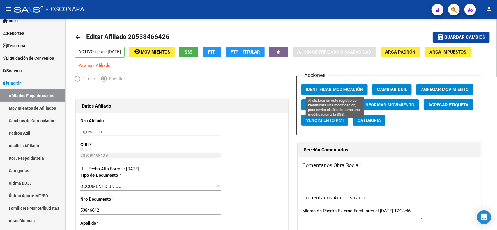
click at [344, 87] on span "Identificar Modificación" at bounding box center [334, 89] width 57 height 5
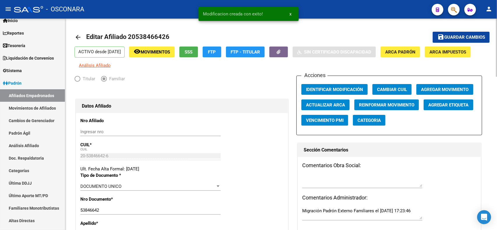
drag, startPoint x: 127, startPoint y: 37, endPoint x: 178, endPoint y: 36, distance: 51.0
click at [178, 36] on mat-toolbar-row "arrow_back Editar Afiliado 20538466426" at bounding box center [236, 37] width 322 height 19
copy h1 "20538466426"
click at [31, 108] on link "Movimientos de Afiliados" at bounding box center [32, 108] width 65 height 13
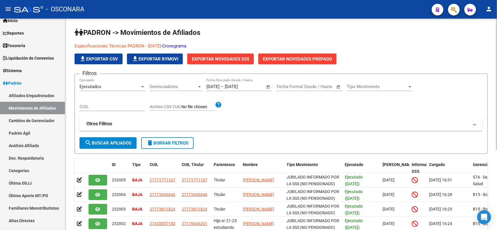
click at [213, 57] on span "Exportar Novedades SSS" at bounding box center [220, 59] width 57 height 5
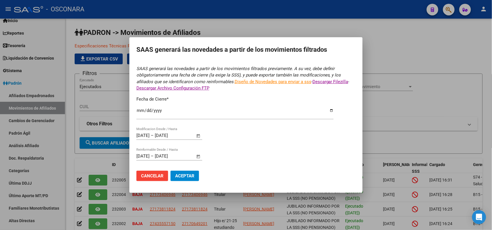
type input "[DATE]"
click at [184, 176] on span "Aceptar" at bounding box center [184, 176] width 19 height 5
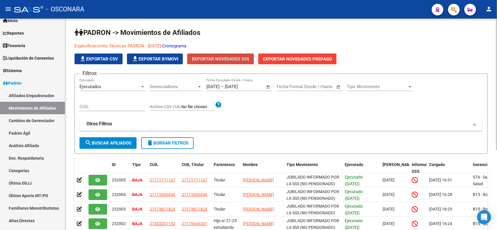
click at [236, 57] on span "Exportar Novedades SSS" at bounding box center [220, 59] width 57 height 5
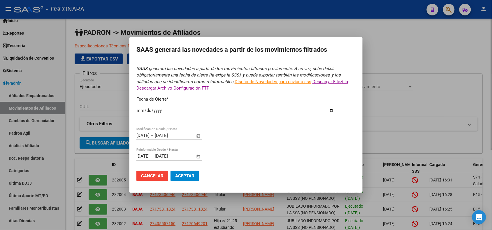
type input "[DATE]"
click at [403, 41] on div at bounding box center [246, 115] width 492 height 230
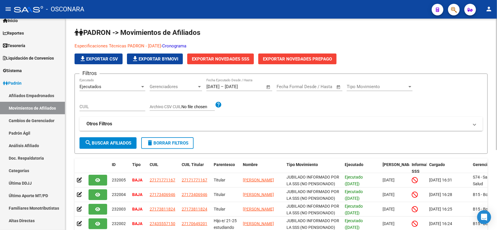
click at [122, 106] on input "CUIL" at bounding box center [113, 106] width 66 height 5
paste input "20538466426"
type input "20538466426"
drag, startPoint x: 120, startPoint y: 145, endPoint x: 123, endPoint y: 144, distance: 2.9
click at [120, 144] on span "search Buscar Afiliados" at bounding box center [108, 143] width 47 height 5
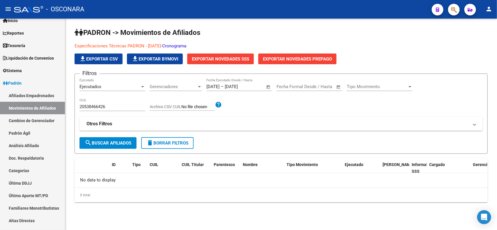
click at [452, 11] on button "button" at bounding box center [454, 10] width 12 height 12
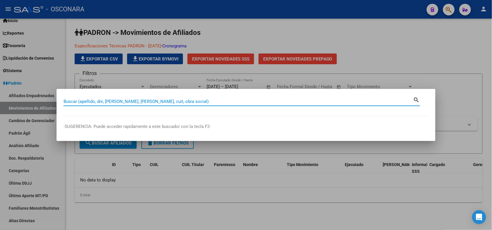
paste input "20538466426"
type input "20538466426"
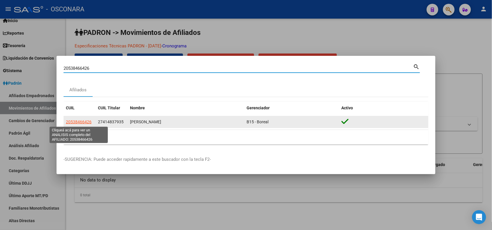
click at [87, 123] on span "20538466426" at bounding box center [79, 122] width 26 height 5
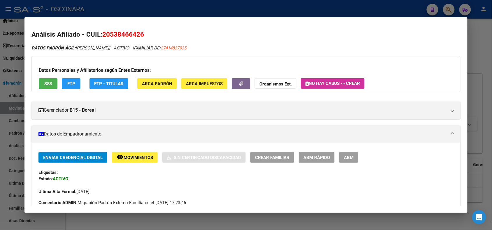
scroll to position [352, 0]
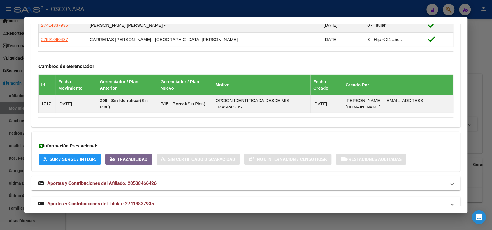
click at [262, 197] on mat-expansion-panel-header "Aportes y Contribuciones del Titular: 27414837935" at bounding box center [245, 204] width 429 height 14
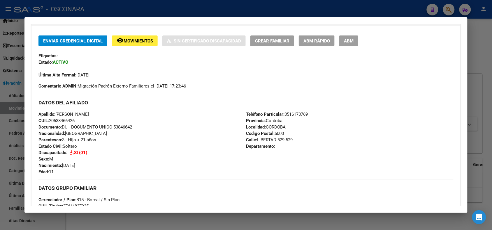
scroll to position [0, 0]
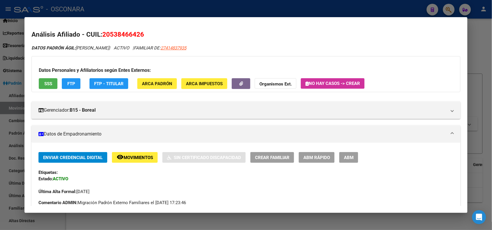
click at [344, 156] on span "ABM" at bounding box center [349, 157] width 10 height 5
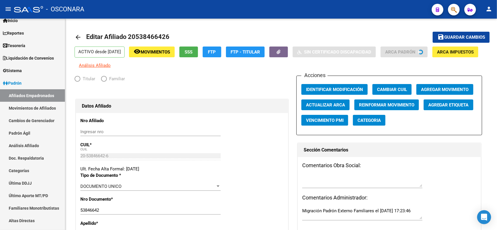
radio input "true"
type input "30-71672837-0"
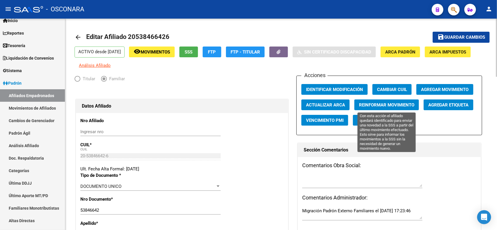
click at [379, 105] on span "Reinformar Movimiento" at bounding box center [386, 105] width 55 height 5
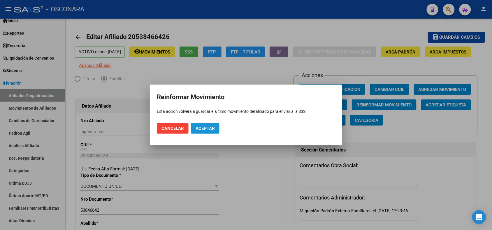
click at [206, 129] on span "Aceptar" at bounding box center [204, 128] width 19 height 5
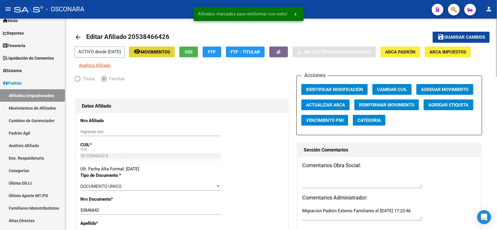
click at [170, 50] on span "Movimientos" at bounding box center [155, 52] width 29 height 5
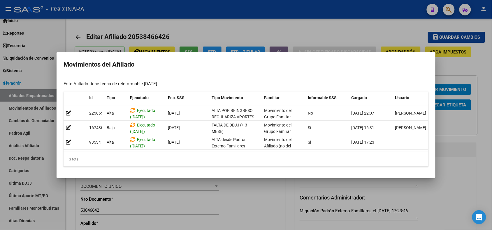
click at [170, 25] on div at bounding box center [246, 115] width 492 height 230
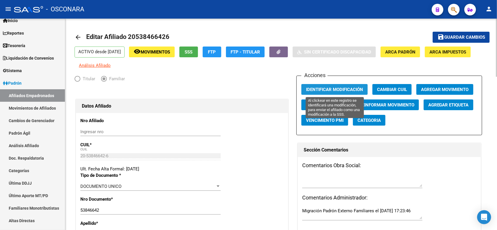
click at [352, 90] on span "Identificar Modificación" at bounding box center [334, 89] width 57 height 5
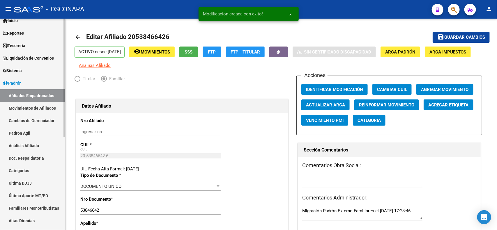
click at [40, 108] on link "Movimientos de Afiliados" at bounding box center [32, 108] width 65 height 13
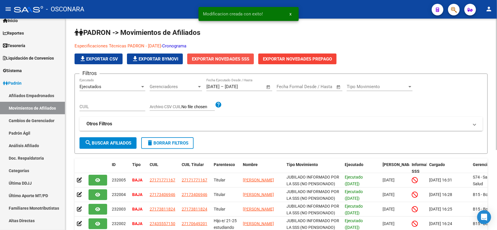
click at [232, 57] on span "Exportar Novedades SSS" at bounding box center [220, 59] width 57 height 5
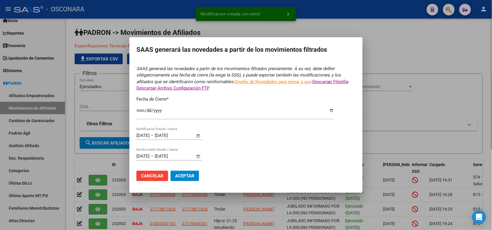
type input "[DATE]"
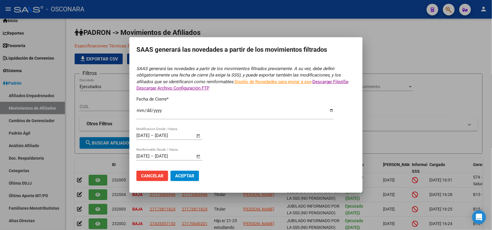
click at [195, 177] on button "Aceptar" at bounding box center [184, 176] width 29 height 10
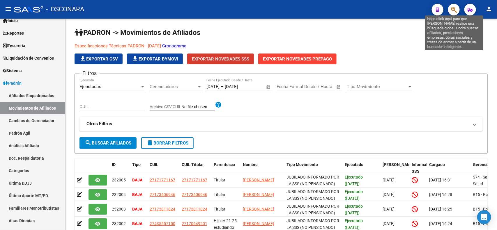
click at [452, 11] on icon "button" at bounding box center [454, 9] width 6 height 7
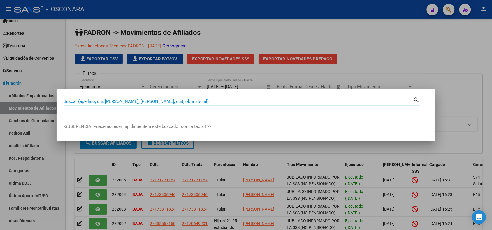
paste input "33439307"
type input "33439307"
click at [195, 180] on div at bounding box center [246, 115] width 492 height 230
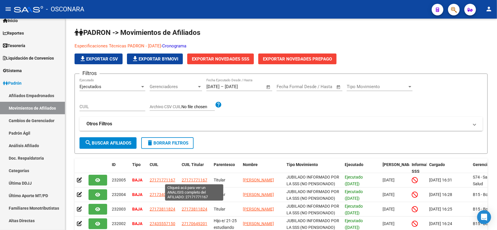
click at [448, 4] on button "button" at bounding box center [454, 10] width 12 height 12
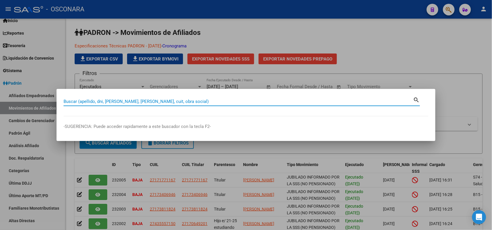
paste input "33439307"
type input "33439307"
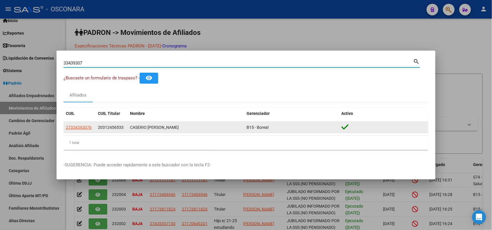
click at [83, 124] on app-link-go-to "27334393076" at bounding box center [79, 127] width 26 height 7
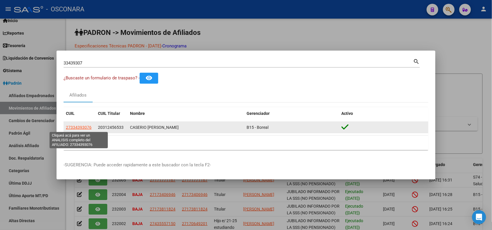
click at [83, 125] on span "27334393076" at bounding box center [79, 127] width 26 height 5
copy span "27334393076"
type textarea "27334393076"
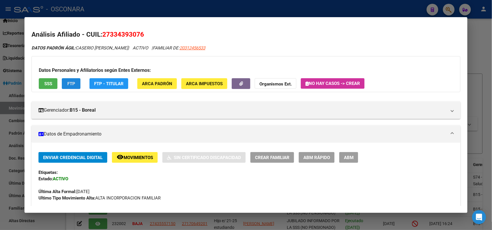
click at [71, 83] on span "FTP" at bounding box center [71, 83] width 8 height 5
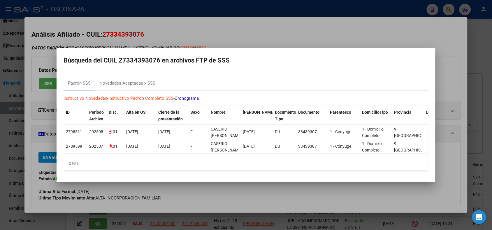
click at [107, 33] on div at bounding box center [246, 115] width 492 height 230
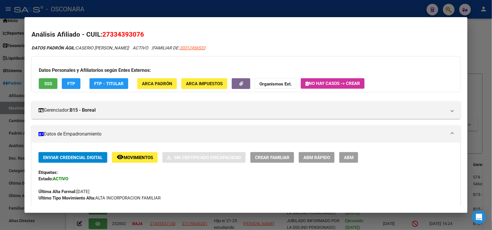
click at [106, 10] on div at bounding box center [246, 115] width 492 height 230
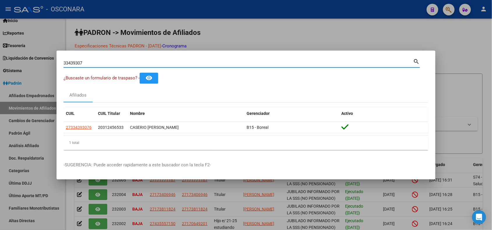
click at [73, 64] on input "33439307" at bounding box center [239, 63] width 350 height 5
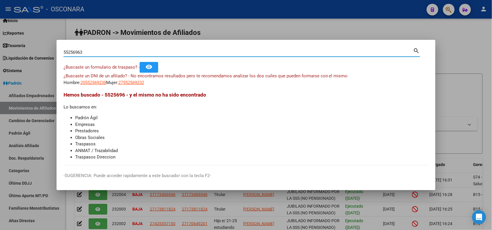
type input "55256963"
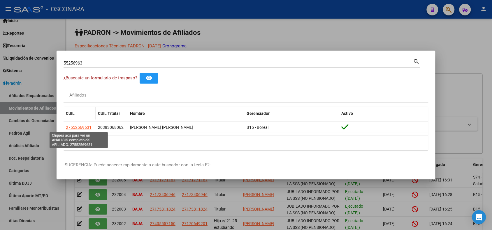
click at [76, 127] on span "27552569631" at bounding box center [79, 127] width 26 height 5
type textarea "27552569631"
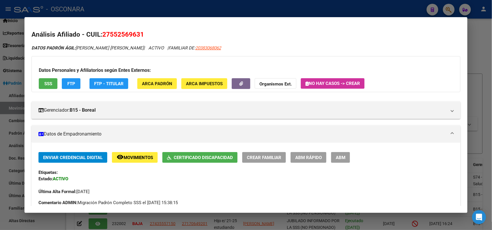
click at [69, 84] on span "FTP" at bounding box center [71, 83] width 8 height 5
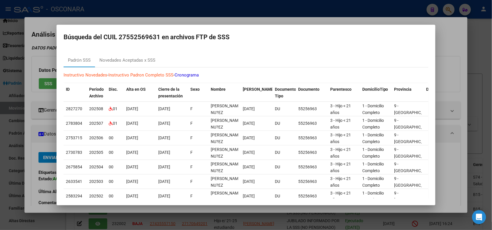
click at [184, 15] on div at bounding box center [246, 115] width 492 height 230
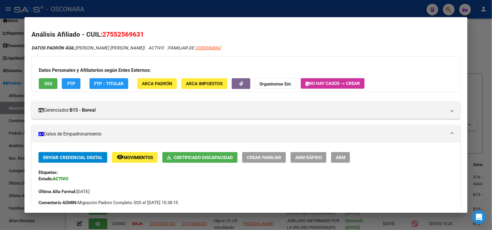
click at [139, 10] on div at bounding box center [246, 115] width 492 height 230
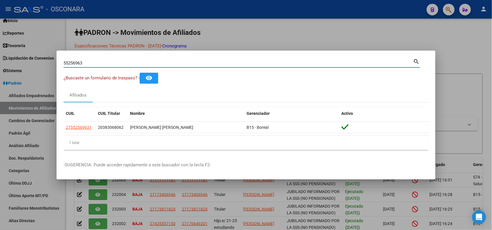
drag, startPoint x: 109, startPoint y: 63, endPoint x: 0, endPoint y: 57, distance: 108.8
click at [0, 57] on div "55256963 Buscar (apellido, dni, cuil, nro traspaso, cuit, obra social) search ¿…" at bounding box center [246, 115] width 492 height 230
type input "48516226"
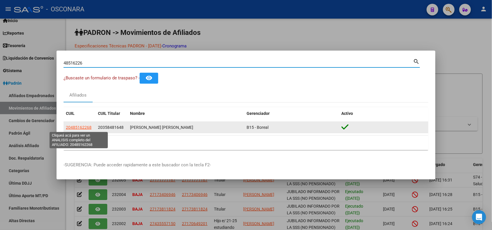
click at [80, 128] on span "20485162268" at bounding box center [79, 127] width 26 height 5
type textarea "20485162268"
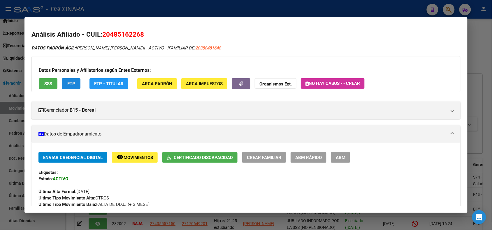
click at [72, 85] on span "FTP" at bounding box center [71, 83] width 8 height 5
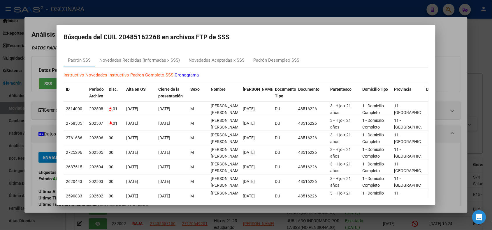
drag, startPoint x: 103, startPoint y: 20, endPoint x: 97, endPoint y: 14, distance: 8.5
click at [103, 20] on div at bounding box center [246, 115] width 492 height 230
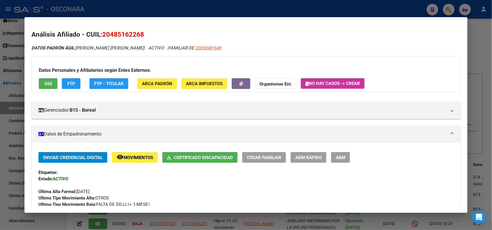
click at [95, 9] on div at bounding box center [246, 115] width 492 height 230
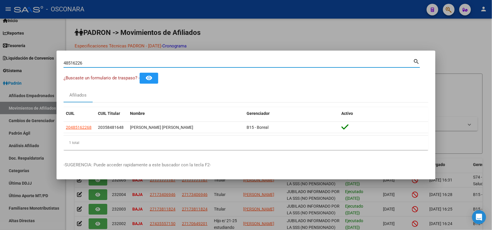
click at [73, 63] on input "48516226" at bounding box center [239, 63] width 350 height 5
paste input "27252372771"
type input "27252372771"
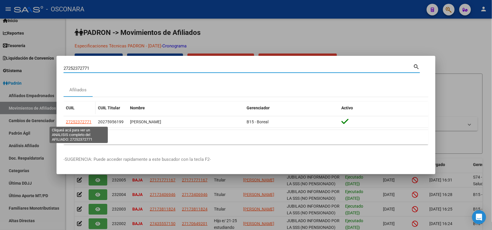
click at [79, 123] on span "27252372771" at bounding box center [79, 122] width 26 height 5
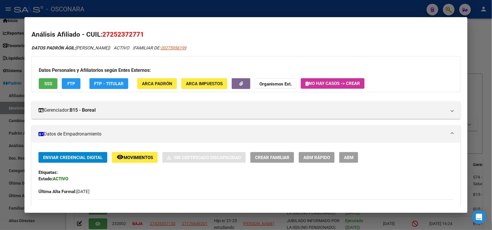
click at [69, 81] on span "FTP" at bounding box center [71, 83] width 8 height 5
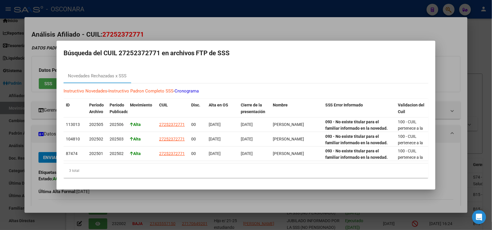
click at [162, 27] on div at bounding box center [246, 115] width 492 height 230
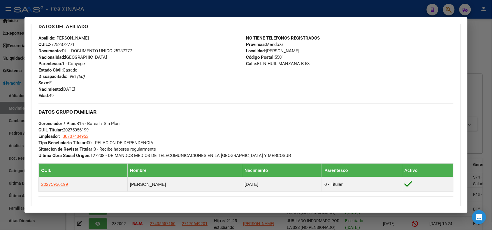
scroll to position [339, 0]
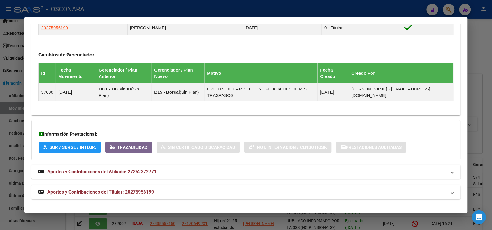
click at [197, 196] on mat-panel-title "Aportes y Contribuciones del Titular: 20275956199" at bounding box center [242, 192] width 408 height 7
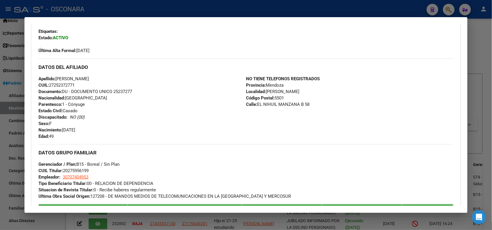
scroll to position [0, 0]
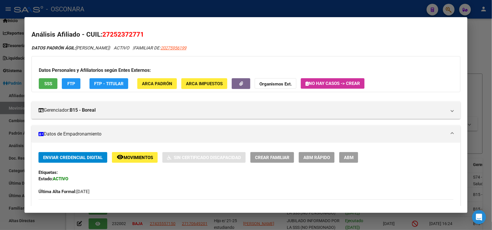
click at [47, 84] on span "SSS" at bounding box center [48, 83] width 8 height 5
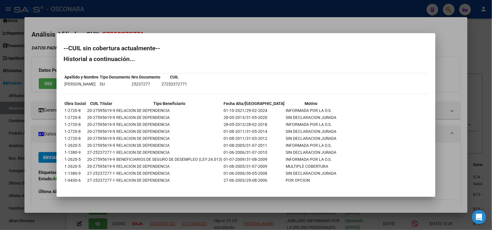
click at [191, 35] on mat-dialog-container "--CUIL sin cobertura actualmente-- Historial a continuación... Apellido y Nombr…" at bounding box center [246, 115] width 379 height 164
click at [218, 23] on div at bounding box center [246, 115] width 492 height 230
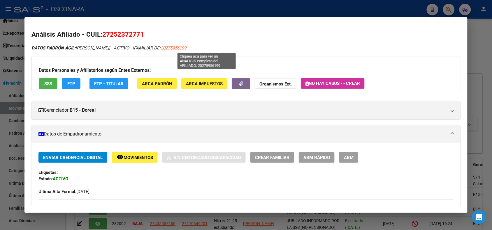
click at [186, 50] on span "20275956199" at bounding box center [174, 47] width 26 height 5
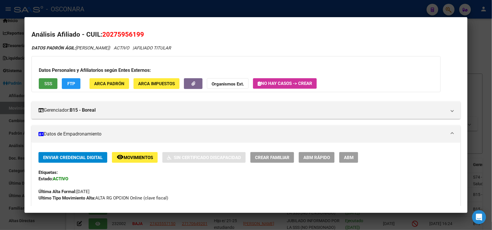
click at [45, 85] on span "SSS" at bounding box center [48, 83] width 8 height 5
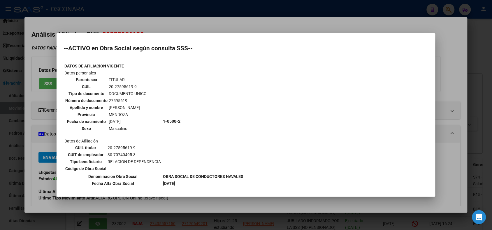
scroll to position [159, 0]
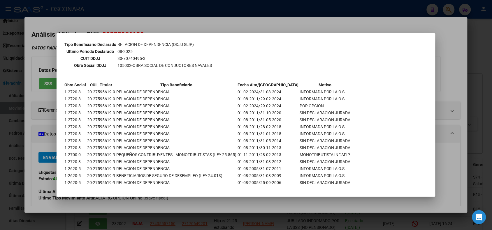
click at [171, 19] on div at bounding box center [246, 115] width 492 height 230
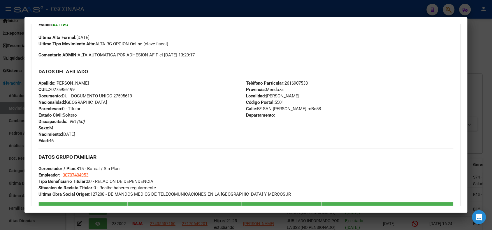
scroll to position [336, 0]
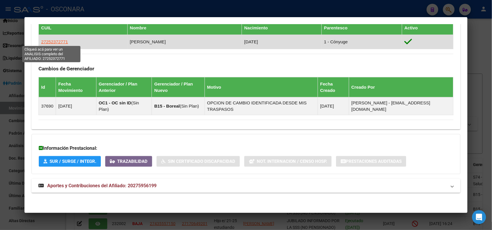
click at [48, 41] on span "27252372771" at bounding box center [54, 41] width 27 height 5
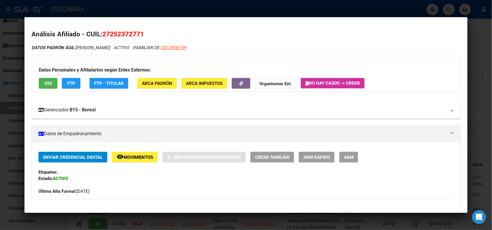
scroll to position [0, 0]
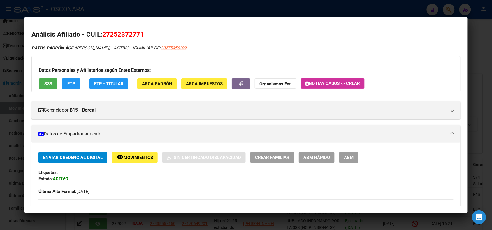
click at [73, 82] on button "FTP" at bounding box center [71, 83] width 19 height 11
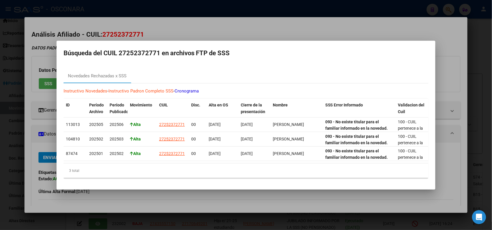
click at [230, 28] on div at bounding box center [246, 115] width 492 height 230
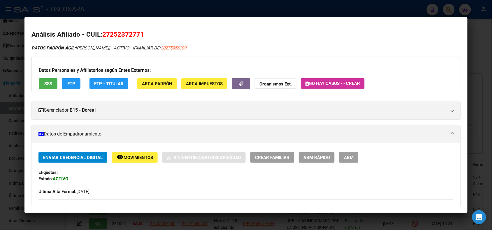
scroll to position [339, 0]
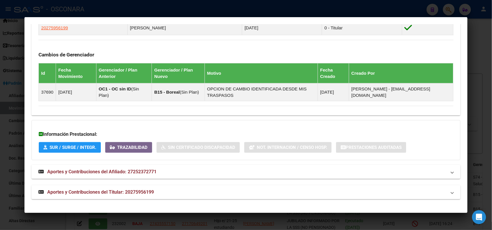
click at [184, 194] on mat-panel-title "Aportes y Contribuciones del Titular: 20275956199" at bounding box center [242, 192] width 408 height 7
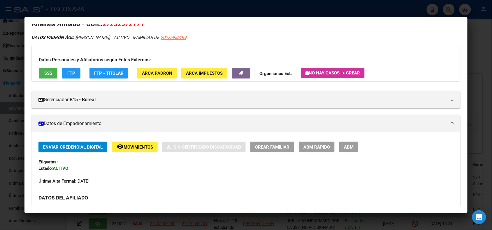
scroll to position [0, 0]
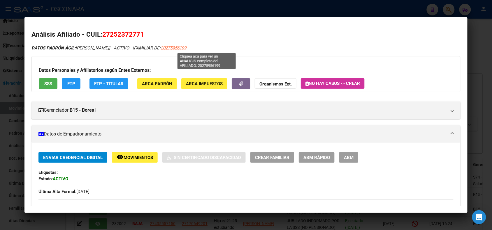
click at [186, 48] on span "20275956199" at bounding box center [174, 47] width 26 height 5
type textarea "20275956199"
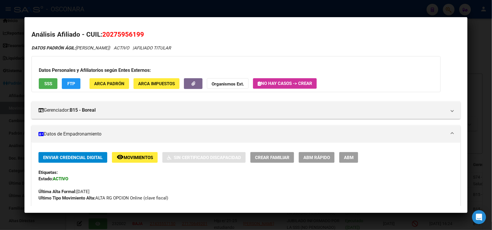
click at [341, 158] on button "ABM" at bounding box center [348, 157] width 19 height 11
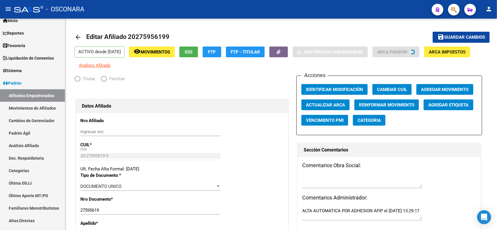
radio input "true"
type input "30-70740495-3"
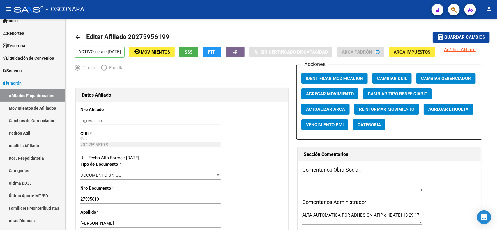
scroll to position [364, 0]
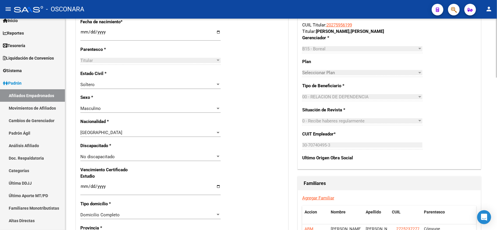
click at [491, 106] on div at bounding box center [496, 114] width 1 height 59
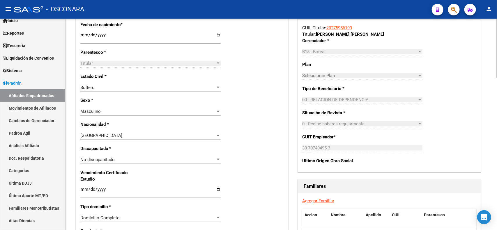
click at [208, 89] on div "Soltero" at bounding box center [147, 87] width 135 height 5
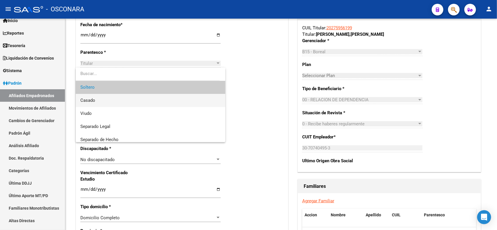
click at [202, 95] on span "Casado" at bounding box center [150, 100] width 140 height 13
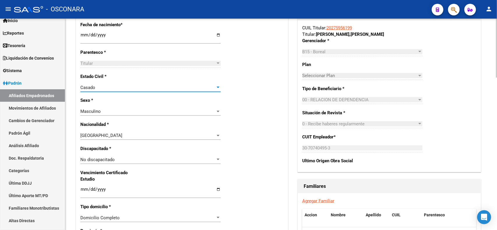
scroll to position [0, 0]
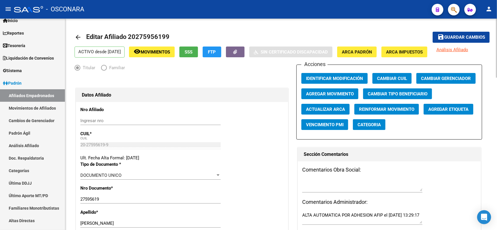
click at [449, 38] on span "Guardar cambios" at bounding box center [465, 37] width 41 height 5
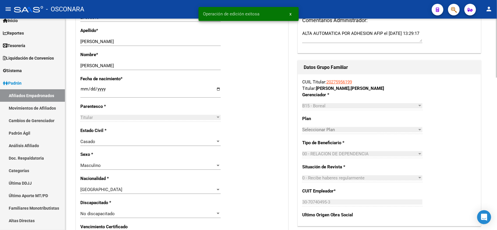
scroll to position [364, 0]
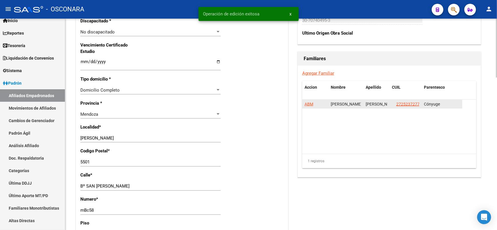
click at [307, 104] on span "ABM" at bounding box center [309, 104] width 9 height 5
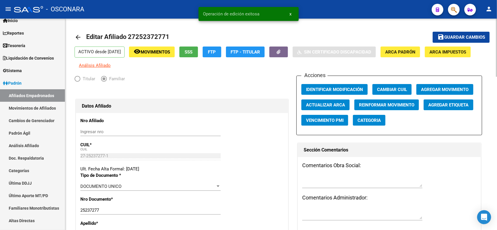
click at [170, 51] on span "Movimientos" at bounding box center [155, 52] width 29 height 5
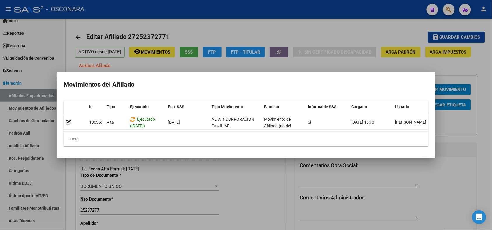
click at [358, 43] on div at bounding box center [246, 115] width 492 height 230
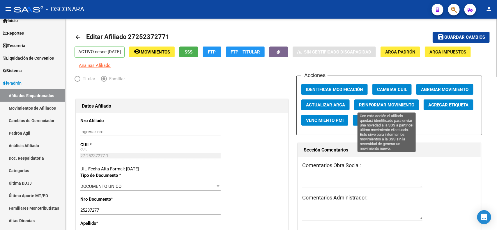
click at [404, 108] on button "Reinformar Movimiento" at bounding box center [387, 105] width 65 height 11
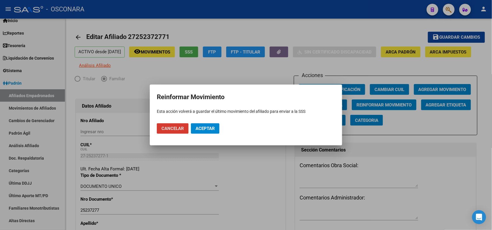
click at [210, 127] on span "Aceptar" at bounding box center [204, 128] width 19 height 5
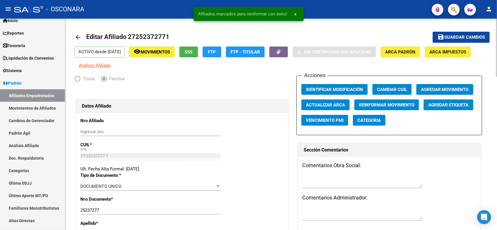
drag, startPoint x: 129, startPoint y: 35, endPoint x: 173, endPoint y: 35, distance: 44.6
click at [173, 35] on mat-toolbar-row "arrow_back Editar Afiliado 27252372771" at bounding box center [236, 37] width 322 height 19
copy h1 "27252372771"
click at [47, 104] on link "Movimientos de Afiliados" at bounding box center [32, 108] width 65 height 13
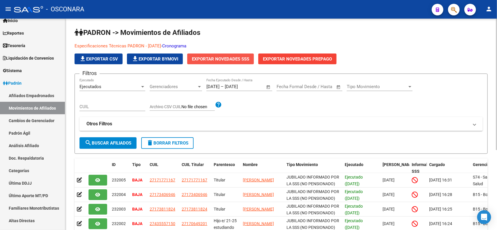
click at [232, 57] on span "Exportar Novedades SSS" at bounding box center [220, 59] width 57 height 5
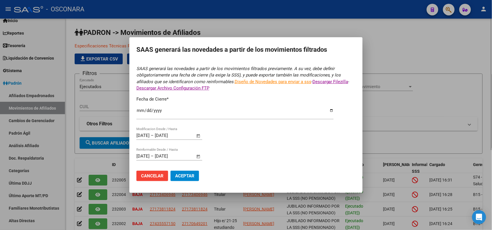
type input "[DATE]"
click at [177, 176] on span "Aceptar" at bounding box center [184, 176] width 19 height 5
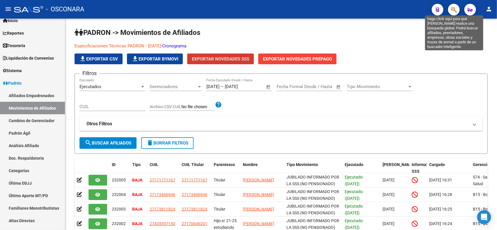
click at [455, 9] on icon "button" at bounding box center [454, 9] width 6 height 7
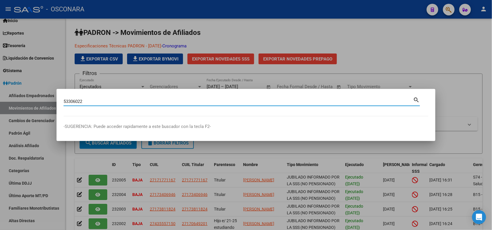
type input "53306022"
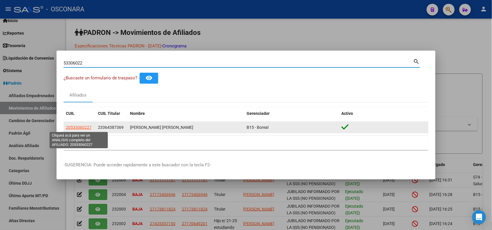
click at [85, 127] on span "20533060227" at bounding box center [79, 127] width 26 height 5
type textarea "20533060227"
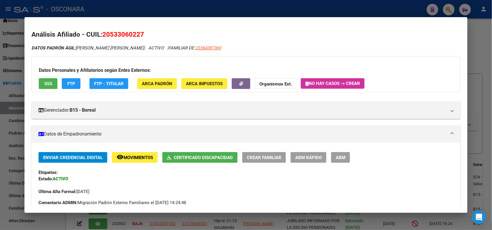
click at [69, 84] on span "FTP" at bounding box center [71, 83] width 8 height 5
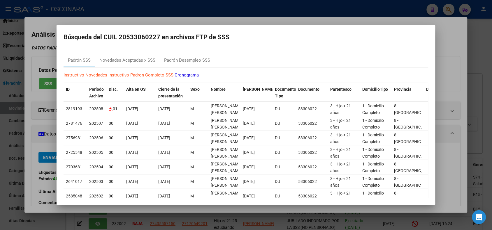
click at [216, 19] on div at bounding box center [246, 115] width 492 height 230
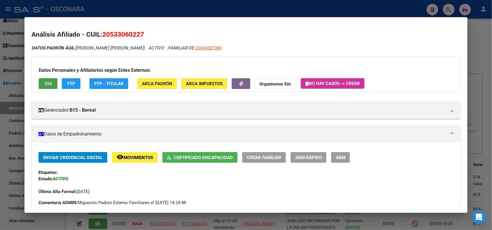
click at [45, 82] on span "SSS" at bounding box center [48, 83] width 8 height 5
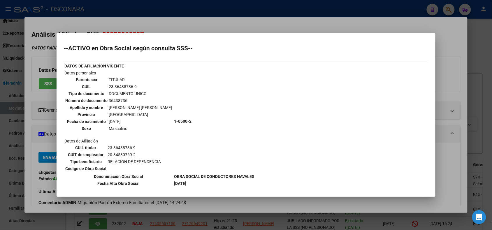
click at [159, 24] on div at bounding box center [246, 115] width 492 height 230
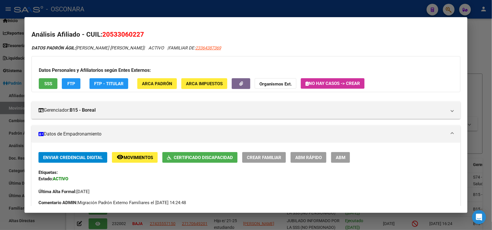
click at [69, 85] on span "FTP" at bounding box center [71, 83] width 8 height 5
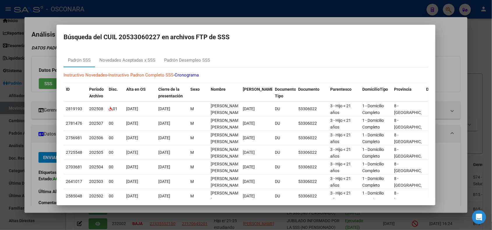
drag, startPoint x: 103, startPoint y: 22, endPoint x: 103, endPoint y: 16, distance: 5.8
click at [103, 21] on div at bounding box center [246, 115] width 492 height 230
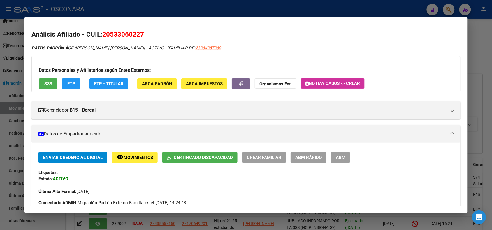
click at [101, 10] on div at bounding box center [246, 115] width 492 height 230
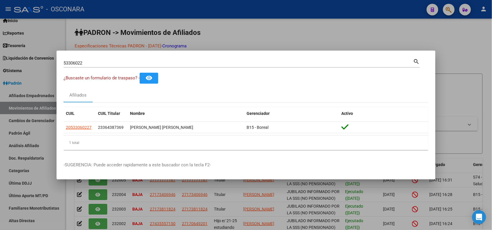
click at [76, 64] on input "53306022" at bounding box center [239, 63] width 350 height 5
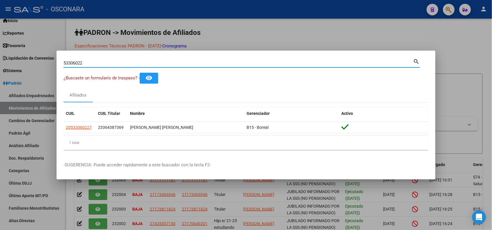
click at [76, 64] on input "53306022" at bounding box center [239, 63] width 350 height 5
paste input "20356604386"
type input "20356604386"
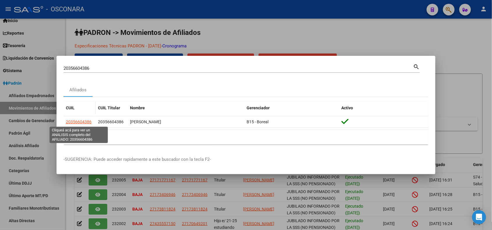
click at [79, 123] on span "20356604386" at bounding box center [79, 122] width 26 height 5
type textarea "20356604386"
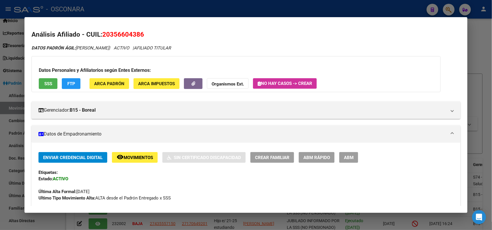
click at [47, 82] on span "SSS" at bounding box center [48, 83] width 8 height 5
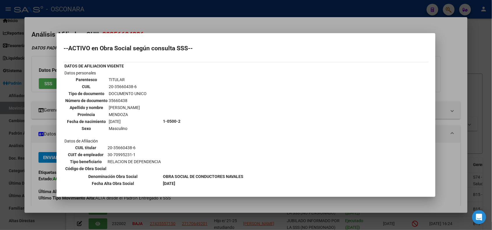
click at [151, 25] on div at bounding box center [246, 115] width 492 height 230
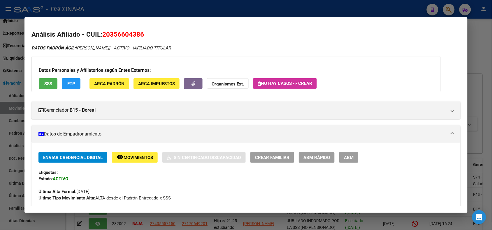
click at [321, 159] on span "ABM Rápido" at bounding box center [316, 157] width 27 height 5
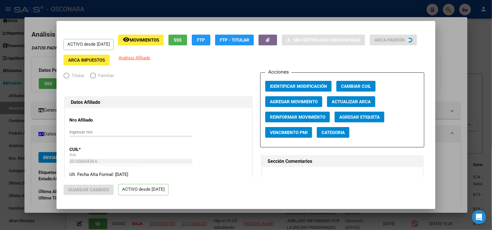
radio input "true"
type input "30-70995231-1"
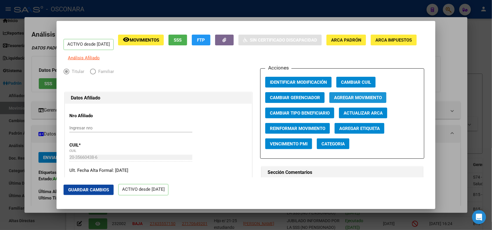
click at [370, 101] on span "Agregar Movimiento" at bounding box center [358, 97] width 48 height 5
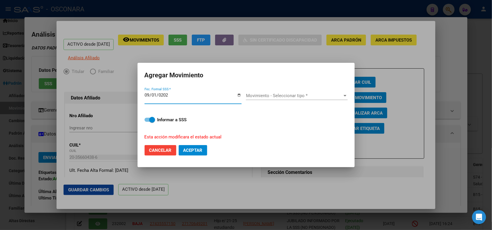
type input "[DATE]"
click at [287, 96] on span "Movimiento - Seleccionar tipo *" at bounding box center [294, 95] width 96 height 5
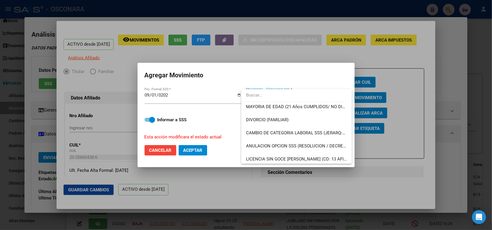
scroll to position [70, 0]
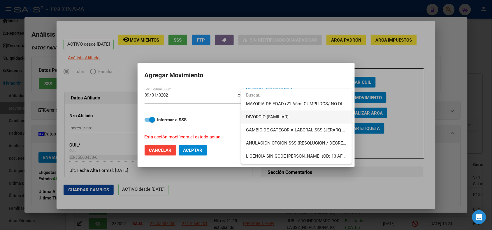
click at [324, 118] on span "DIVORCIO (FAMILIAR)" at bounding box center [296, 117] width 101 height 13
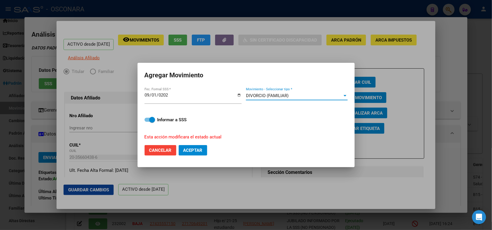
click at [194, 148] on span "Aceptar" at bounding box center [192, 150] width 19 height 5
checkbox input "false"
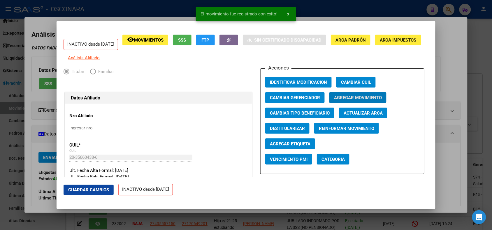
click at [170, 13] on div at bounding box center [246, 115] width 492 height 230
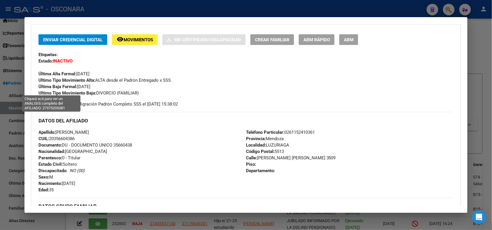
scroll to position [110, 0]
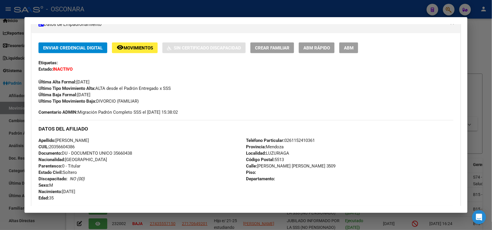
click at [128, 44] on button "remove_red_eye Movimientos" at bounding box center [135, 48] width 46 height 11
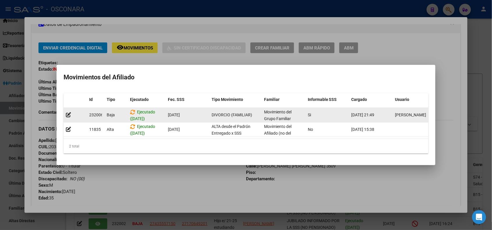
click at [72, 113] on div at bounding box center [75, 115] width 19 height 7
click at [70, 112] on icon at bounding box center [68, 115] width 5 height 6
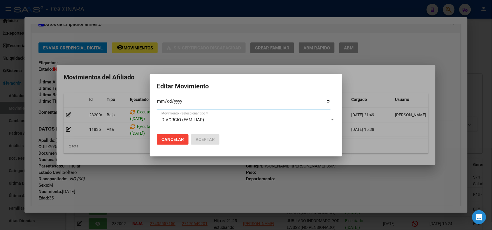
click at [235, 51] on div at bounding box center [246, 115] width 492 height 230
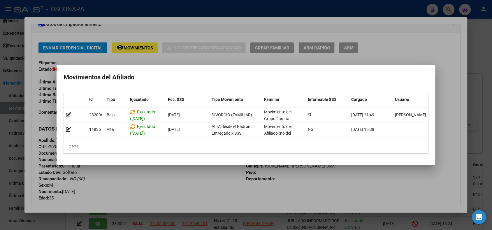
click at [197, 48] on div at bounding box center [246, 115] width 492 height 230
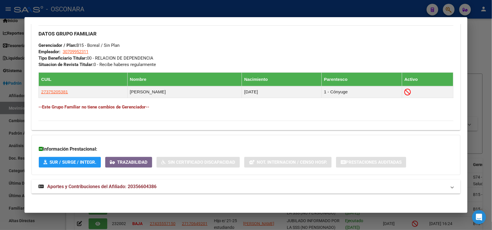
scroll to position [292, 0]
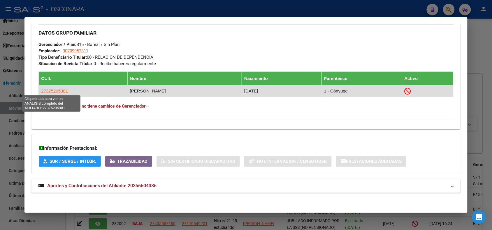
click at [54, 91] on span "27375205381" at bounding box center [54, 91] width 27 height 5
type textarea "27375205381"
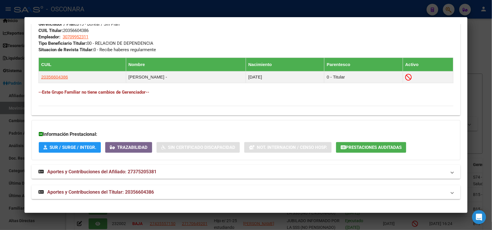
scroll to position [0, 0]
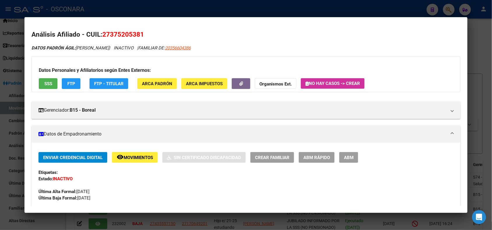
drag, startPoint x: 101, startPoint y: 35, endPoint x: 134, endPoint y: 35, distance: 33.5
click at [158, 35] on h2 "Análisis Afiliado - CUIL: 27375205381" at bounding box center [245, 35] width 429 height 10
copy span "27375205381"
click at [155, 11] on div at bounding box center [246, 115] width 492 height 230
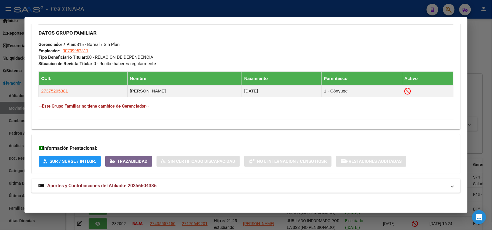
click at [155, 9] on div at bounding box center [246, 115] width 492 height 230
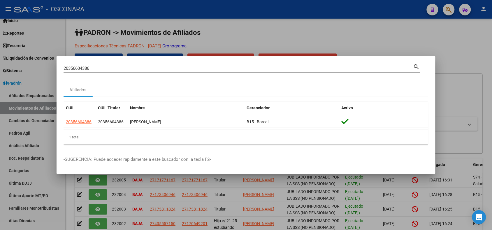
click at [155, 9] on div at bounding box center [246, 115] width 492 height 230
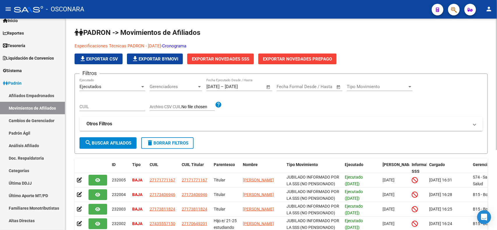
click at [118, 122] on mat-panel-title "Otros Filtros" at bounding box center [278, 124] width 382 height 6
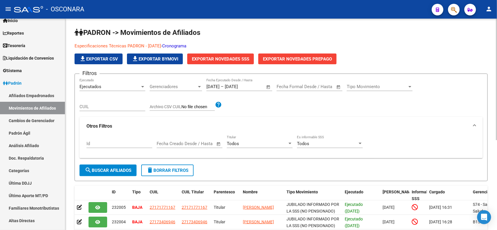
click at [116, 108] on input "CUIL" at bounding box center [113, 106] width 66 height 5
paste input "27375205381"
type input "27375205381"
click at [115, 168] on span "search Buscar Afiliados" at bounding box center [108, 170] width 47 height 5
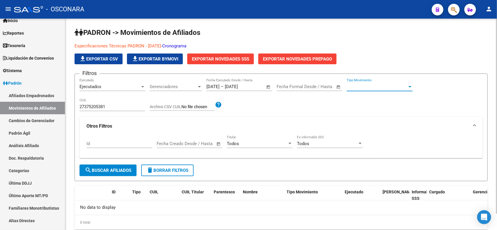
click at [357, 85] on span "Tipo Movimiento" at bounding box center [377, 86] width 61 height 5
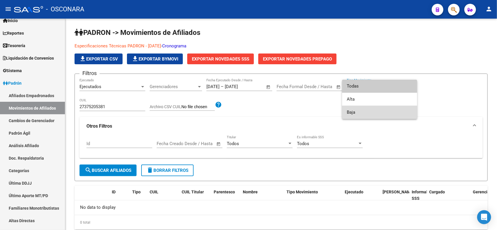
click at [362, 107] on span "Baja" at bounding box center [380, 112] width 66 height 13
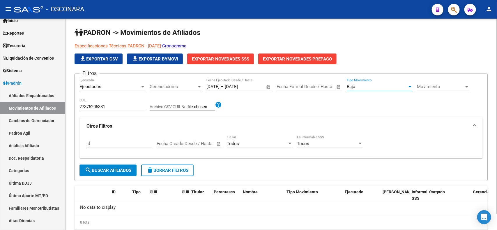
click at [117, 165] on button "search Buscar Afiliados" at bounding box center [108, 171] width 57 height 12
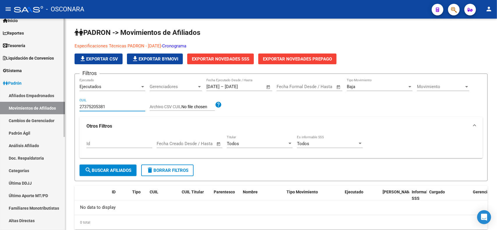
drag, startPoint x: 123, startPoint y: 106, endPoint x: 5, endPoint y: 99, distance: 117.9
click at [5, 99] on mat-sidenav-container "Firma Express Inicio Calendario SSS Instructivos Contacto OS Reportes Tablero d…" at bounding box center [248, 125] width 497 height 212
click at [216, 59] on span "Exportar Novedades SSS" at bounding box center [220, 59] width 57 height 5
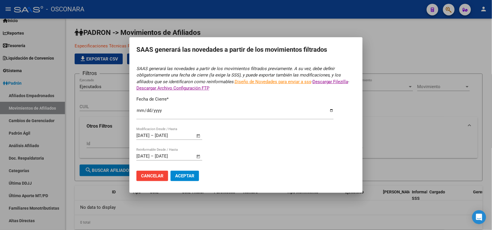
type input "[DATE]"
click at [184, 175] on span "Aceptar" at bounding box center [184, 176] width 19 height 5
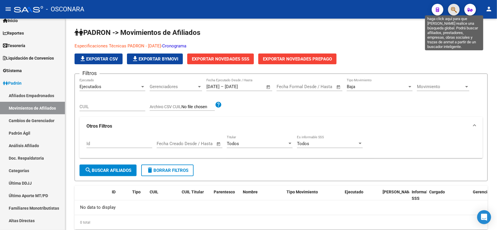
click at [454, 9] on icon "button" at bounding box center [454, 9] width 6 height 7
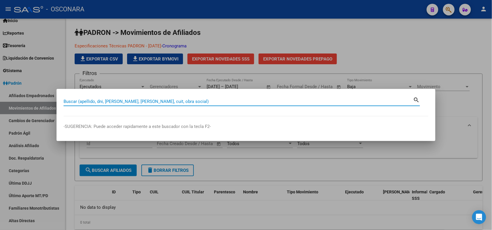
paste input "27375205381"
type input "27375205381"
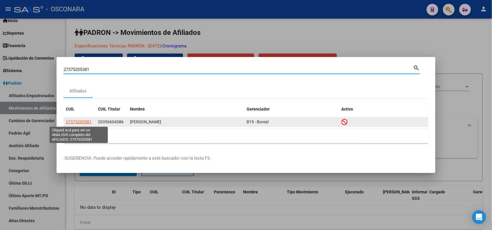
click at [75, 123] on span "27375205381" at bounding box center [79, 122] width 26 height 5
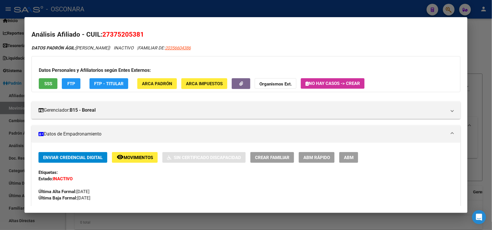
click at [141, 155] on span "Movimientos" at bounding box center [138, 157] width 29 height 5
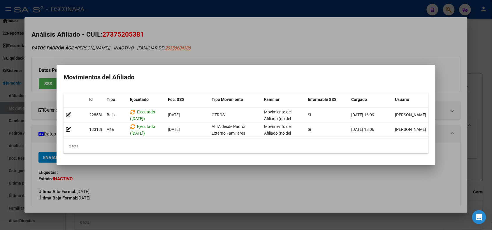
click at [257, 49] on div at bounding box center [246, 115] width 492 height 230
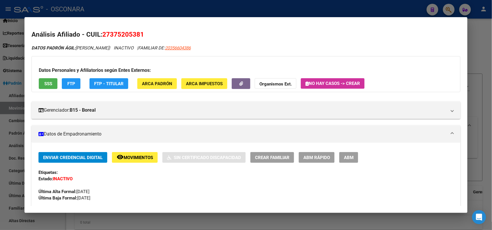
click at [171, 6] on div at bounding box center [246, 115] width 492 height 230
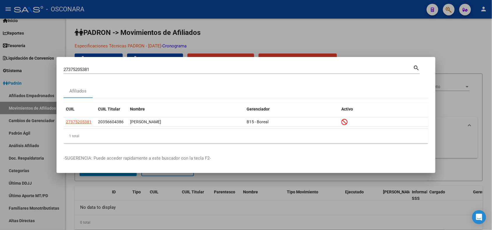
click at [200, 33] on div at bounding box center [246, 115] width 492 height 230
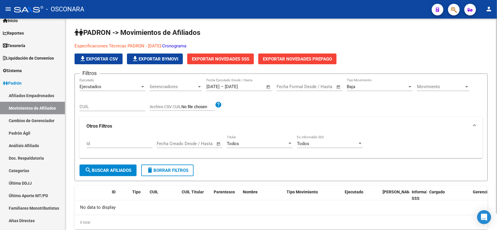
click at [218, 143] on span "Open calendar" at bounding box center [219, 144] width 14 height 14
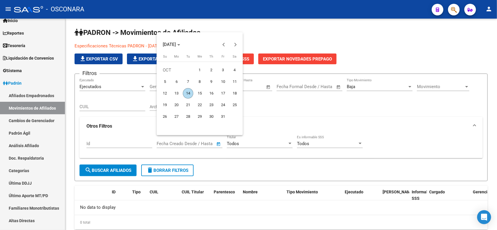
click at [200, 70] on span "1" at bounding box center [200, 70] width 10 height 10
type input "[DATE]"
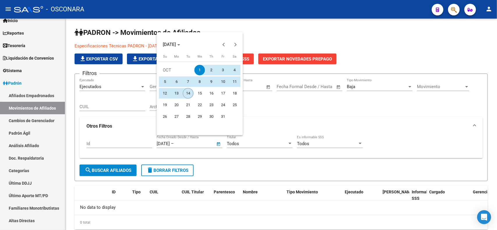
click at [188, 91] on span "14" at bounding box center [188, 93] width 10 height 10
type input "[DATE]"
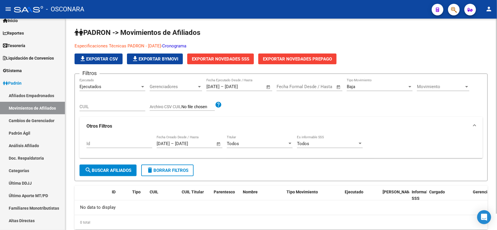
click at [109, 106] on input "CUIL" at bounding box center [113, 106] width 66 height 5
paste input "27375205381"
type input "27375205381"
click at [112, 167] on button "search Buscar Afiliados" at bounding box center [108, 171] width 57 height 12
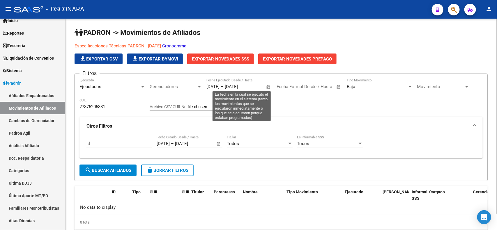
click at [269, 87] on span "Open calendar" at bounding box center [269, 87] width 14 height 14
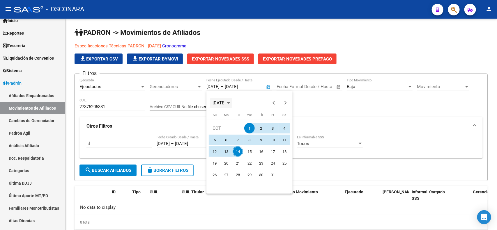
click at [226, 102] on span "[DATE]" at bounding box center [219, 103] width 13 height 5
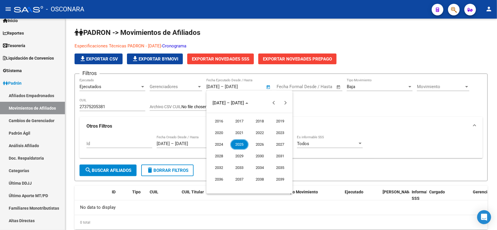
click at [277, 133] on span "2023" at bounding box center [280, 133] width 18 height 10
click at [219, 130] on span "JAN" at bounding box center [219, 133] width 18 height 10
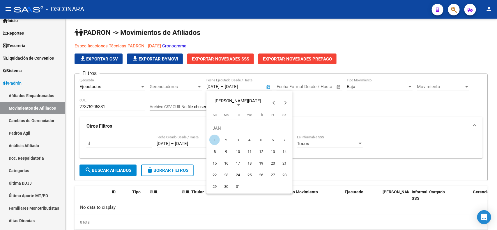
click at [215, 141] on span "1" at bounding box center [214, 140] width 10 height 10
type input "[DATE]"
click at [212, 139] on span "1" at bounding box center [214, 140] width 10 height 10
type input "[DATE]"
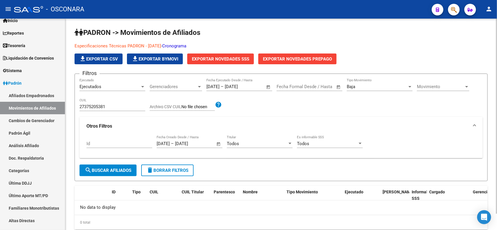
click at [115, 171] on span "search Buscar Afiliados" at bounding box center [108, 170] width 47 height 5
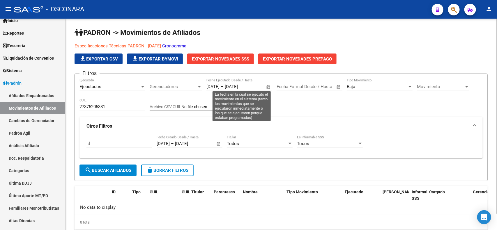
click at [267, 87] on span "Open calendar" at bounding box center [269, 87] width 14 height 14
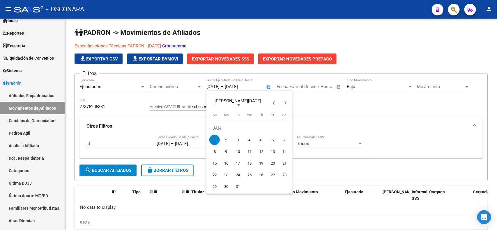
click at [211, 140] on span "1" at bounding box center [214, 140] width 10 height 10
click at [237, 105] on polygon "Choose month and year" at bounding box center [238, 105] width 3 height 1
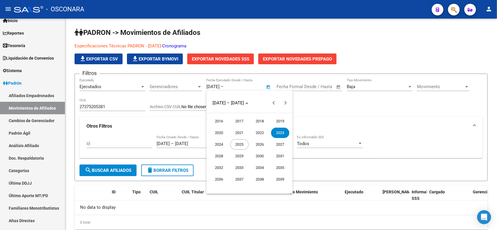
click at [241, 143] on span "2025" at bounding box center [239, 145] width 18 height 10
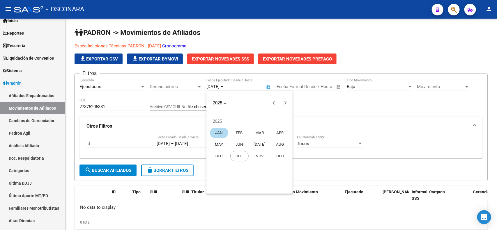
click at [241, 154] on span "OCT" at bounding box center [239, 156] width 18 height 10
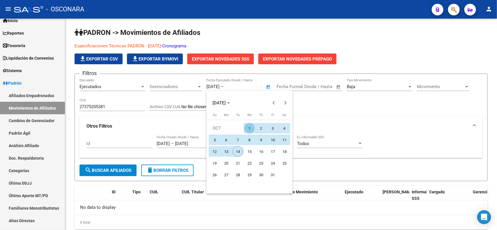
click at [239, 153] on span "14" at bounding box center [238, 152] width 10 height 10
type input "[DATE]"
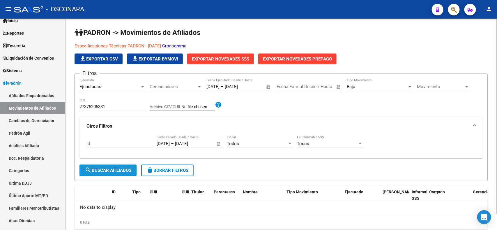
click at [112, 170] on span "search Buscar Afiliados" at bounding box center [108, 170] width 47 height 5
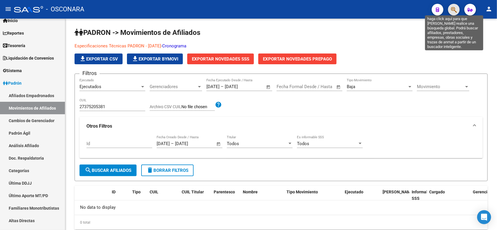
click at [453, 13] on icon "button" at bounding box center [454, 9] width 6 height 7
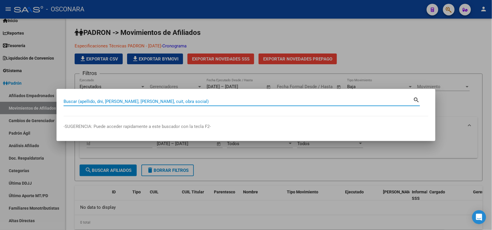
paste input "27375205381"
type input "27375205381"
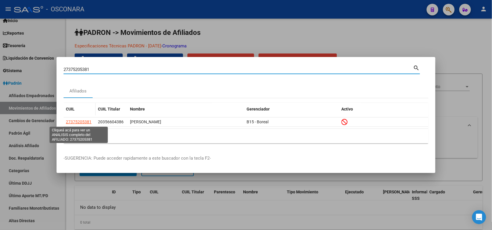
click at [75, 122] on span "27375205381" at bounding box center [79, 122] width 26 height 5
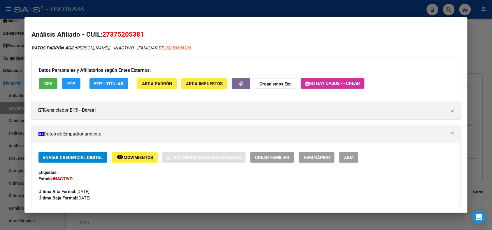
click at [141, 156] on span "Movimientos" at bounding box center [138, 157] width 29 height 5
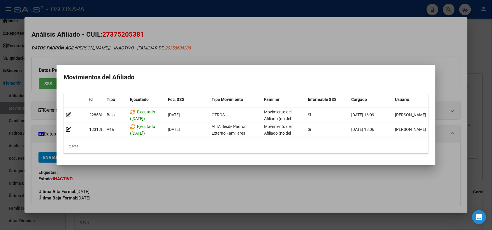
click at [306, 35] on div at bounding box center [246, 115] width 492 height 230
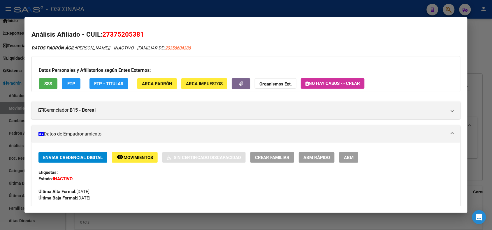
click at [197, 7] on div at bounding box center [246, 115] width 492 height 230
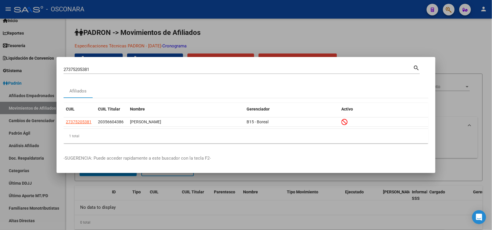
click at [235, 32] on div at bounding box center [246, 115] width 492 height 230
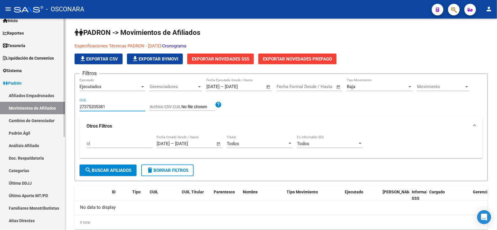
drag, startPoint x: 119, startPoint y: 105, endPoint x: 41, endPoint y: 98, distance: 77.8
click at [41, 98] on mat-sidenav-container "Firma Express Inicio Calendario SSS Instructivos Contacto OS Reportes Tablero d…" at bounding box center [248, 125] width 497 height 212
click at [223, 58] on span "Exportar Novedades SSS" at bounding box center [220, 59] width 57 height 5
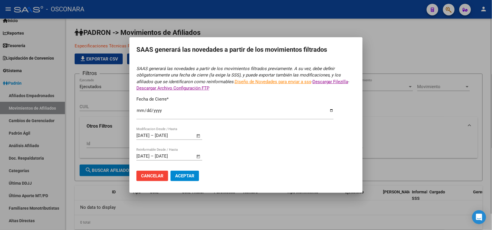
type input "[DATE]"
click at [185, 176] on span "Aceptar" at bounding box center [184, 176] width 19 height 5
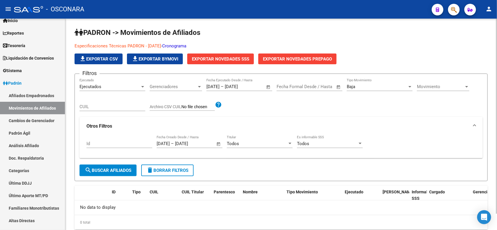
click at [221, 144] on span "Open calendar" at bounding box center [219, 144] width 14 height 14
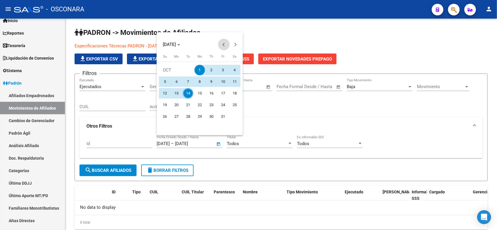
click at [227, 45] on span "Previous month" at bounding box center [224, 45] width 12 height 12
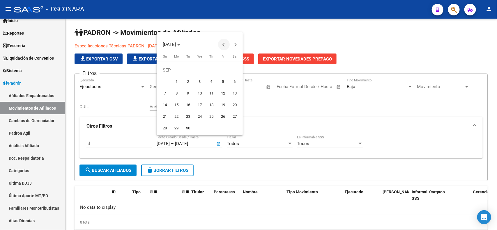
click at [227, 45] on span "Previous month" at bounding box center [224, 45] width 12 height 12
click at [222, 67] on span "1" at bounding box center [223, 70] width 10 height 10
type input "[DATE]"
click at [237, 43] on span "Next month" at bounding box center [236, 45] width 12 height 12
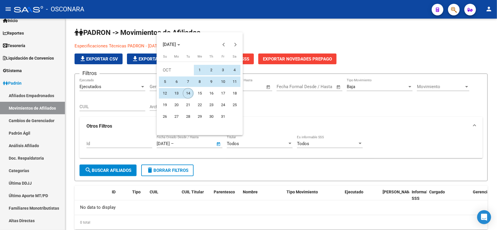
click at [188, 92] on span "14" at bounding box center [188, 93] width 10 height 10
type input "[DATE]"
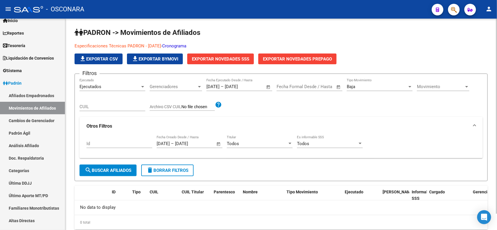
click at [433, 83] on div "Movimiento Movimiento" at bounding box center [443, 85] width 52 height 13
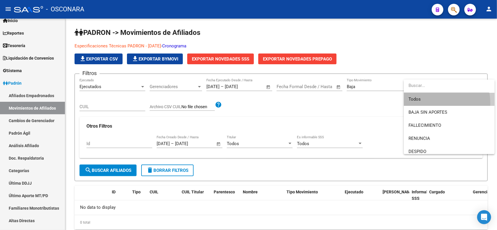
click at [425, 104] on span "Todos" at bounding box center [450, 99] width 82 height 13
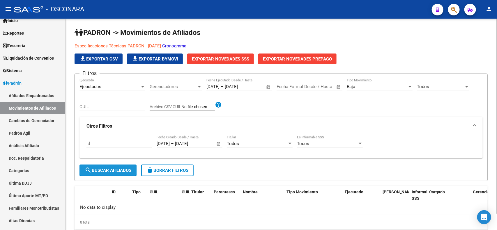
click at [112, 173] on button "search Buscar Afiliados" at bounding box center [108, 171] width 57 height 12
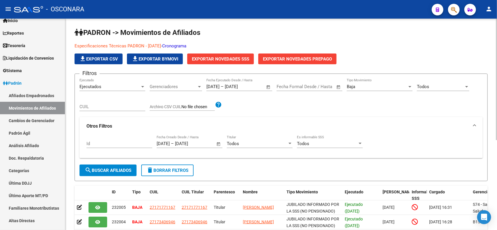
click at [230, 57] on span "Exportar Novedades SSS" at bounding box center [220, 59] width 57 height 5
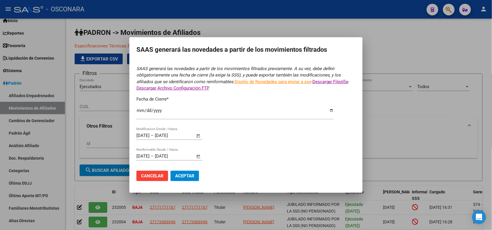
type input "[DATE]"
click at [189, 176] on span "Aceptar" at bounding box center [184, 176] width 19 height 5
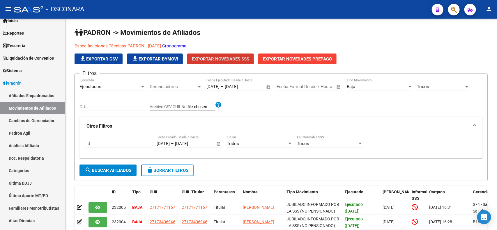
click at [450, 12] on button "button" at bounding box center [454, 10] width 12 height 12
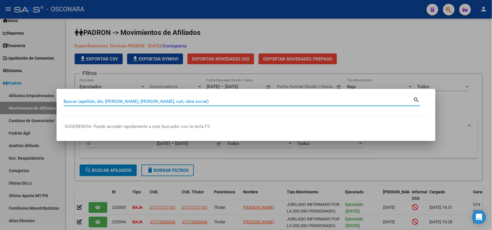
paste input "20356604386"
type input "20356604386"
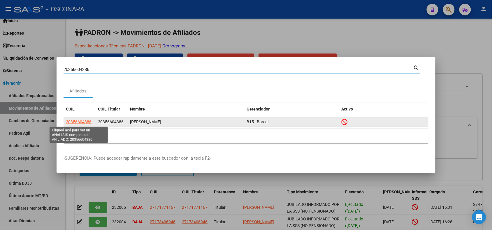
click at [79, 122] on span "20356604386" at bounding box center [79, 122] width 26 height 5
type textarea "20356604386"
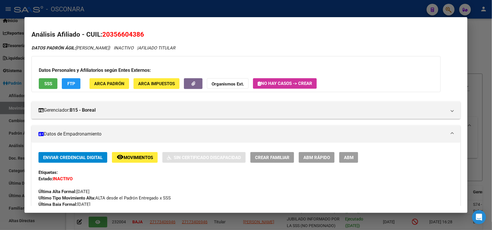
click at [315, 156] on span "ABM Rápido" at bounding box center [316, 157] width 27 height 5
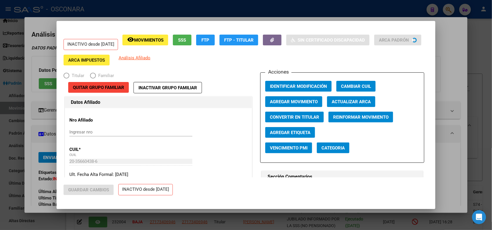
radio input "true"
type input "30-70995231-1"
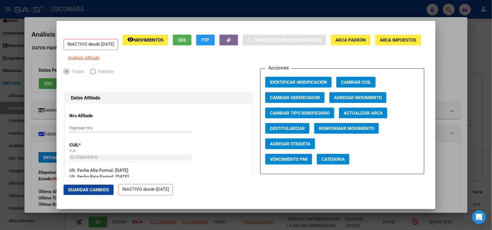
click at [349, 101] on span "Agregar Movimiento" at bounding box center [358, 97] width 48 height 5
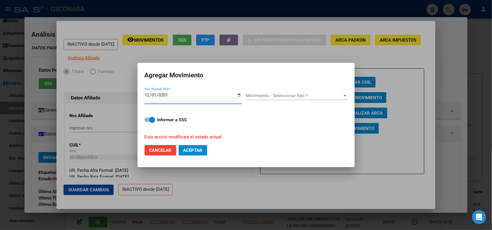
type input "[DATE]"
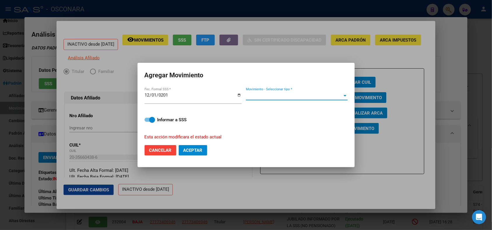
click at [274, 94] on span "Movimiento - Seleccionar tipo *" at bounding box center [294, 95] width 96 height 5
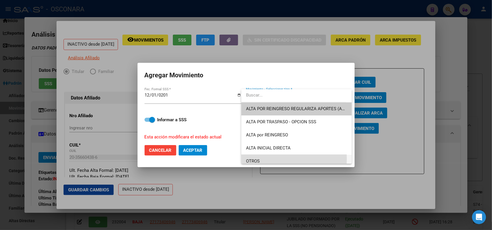
click at [264, 159] on span "OTROS" at bounding box center [296, 161] width 101 height 13
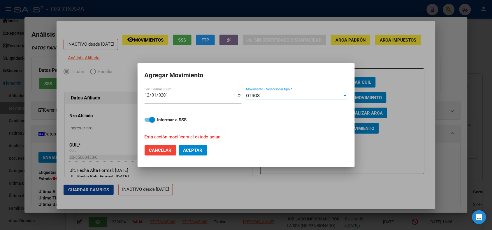
click at [162, 119] on strong "Informar a SSS" at bounding box center [171, 119] width 29 height 5
click at [147, 122] on input "Informar a SSS" at bounding box center [147, 122] width 0 height 0
checkbox input "false"
click at [195, 149] on span "Aceptar" at bounding box center [192, 150] width 19 height 5
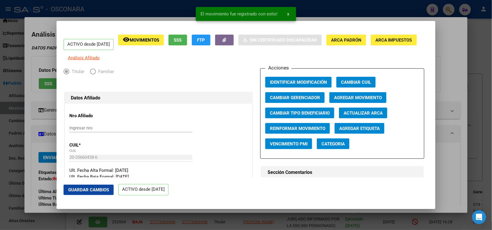
click at [181, 10] on div at bounding box center [246, 115] width 492 height 230
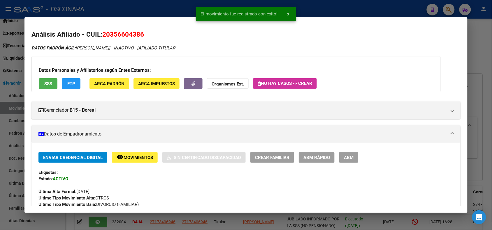
drag, startPoint x: 101, startPoint y: 34, endPoint x: 145, endPoint y: 33, distance: 44.3
click at [145, 33] on h2 "Análisis Afiliado - CUIL: 20356604386" at bounding box center [245, 35] width 429 height 10
copy span "20356604386"
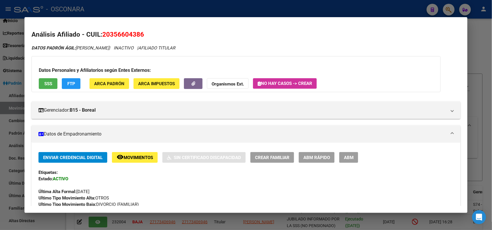
click at [144, 10] on div at bounding box center [246, 115] width 492 height 230
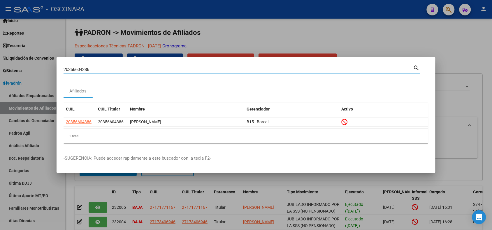
drag, startPoint x: 98, startPoint y: 68, endPoint x: 20, endPoint y: 60, distance: 78.8
click at [20, 60] on div "20356604386 Buscar (apellido, dni, cuil, nro traspaso, cuit, obra social) searc…" at bounding box center [246, 115] width 492 height 230
paste input "70166201"
type input "70166201"
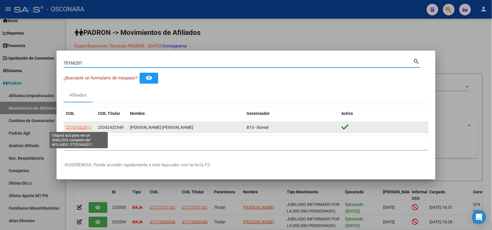
click at [75, 129] on span "27701662011" at bounding box center [79, 127] width 26 height 5
type textarea "27701662011"
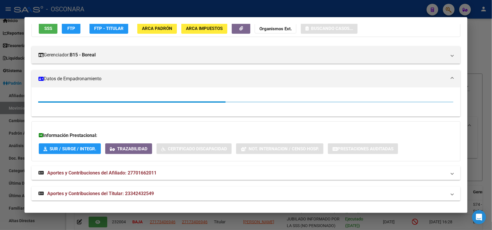
scroll to position [56, 0]
